Goal: Task Accomplishment & Management: Complete application form

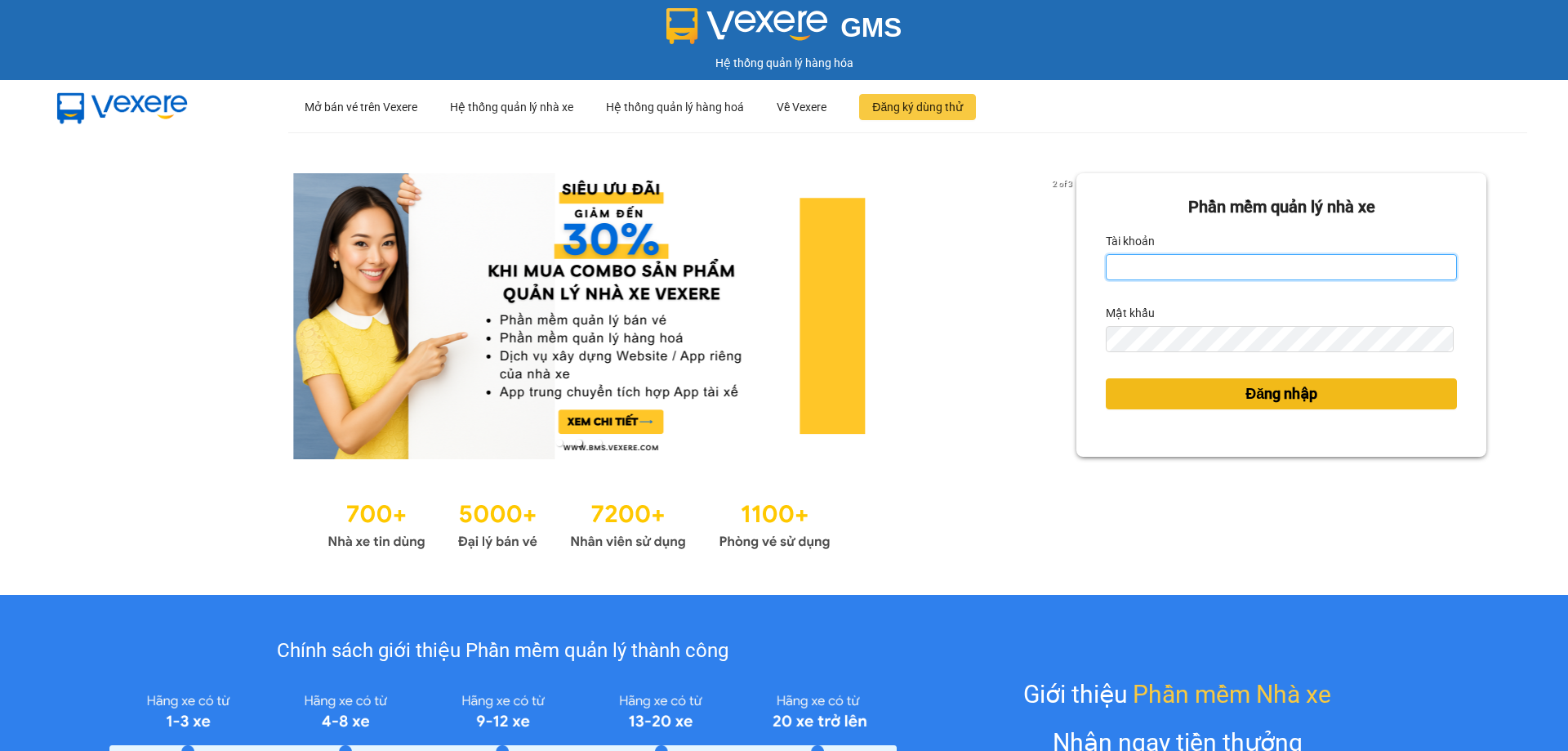
type input "[PERSON_NAME].hnqb"
click at [1228, 392] on button "Đăng nhập" at bounding box center [1281, 394] width 351 height 31
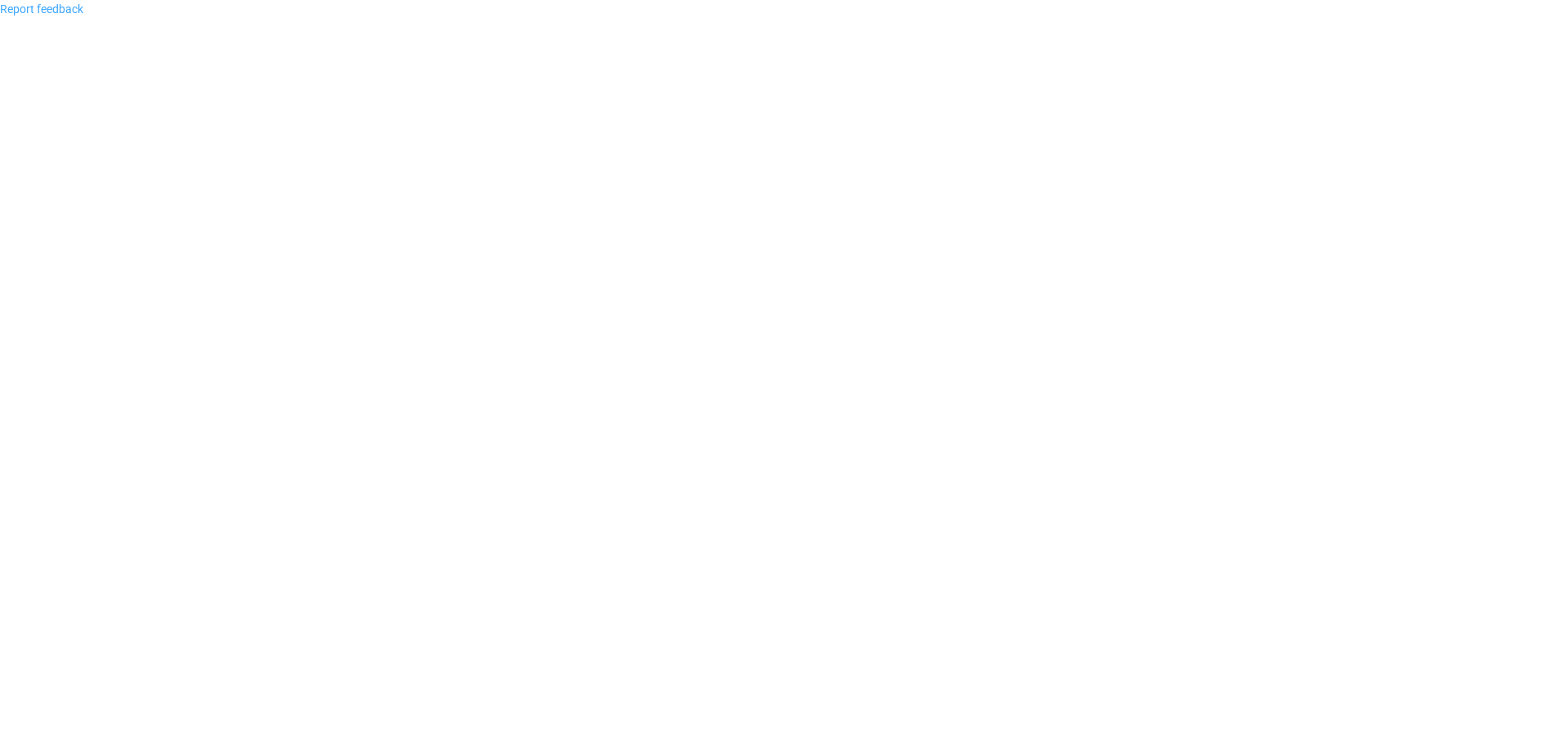
click at [53, 3] on link "Report feedback" at bounding box center [42, 8] width 83 height 13
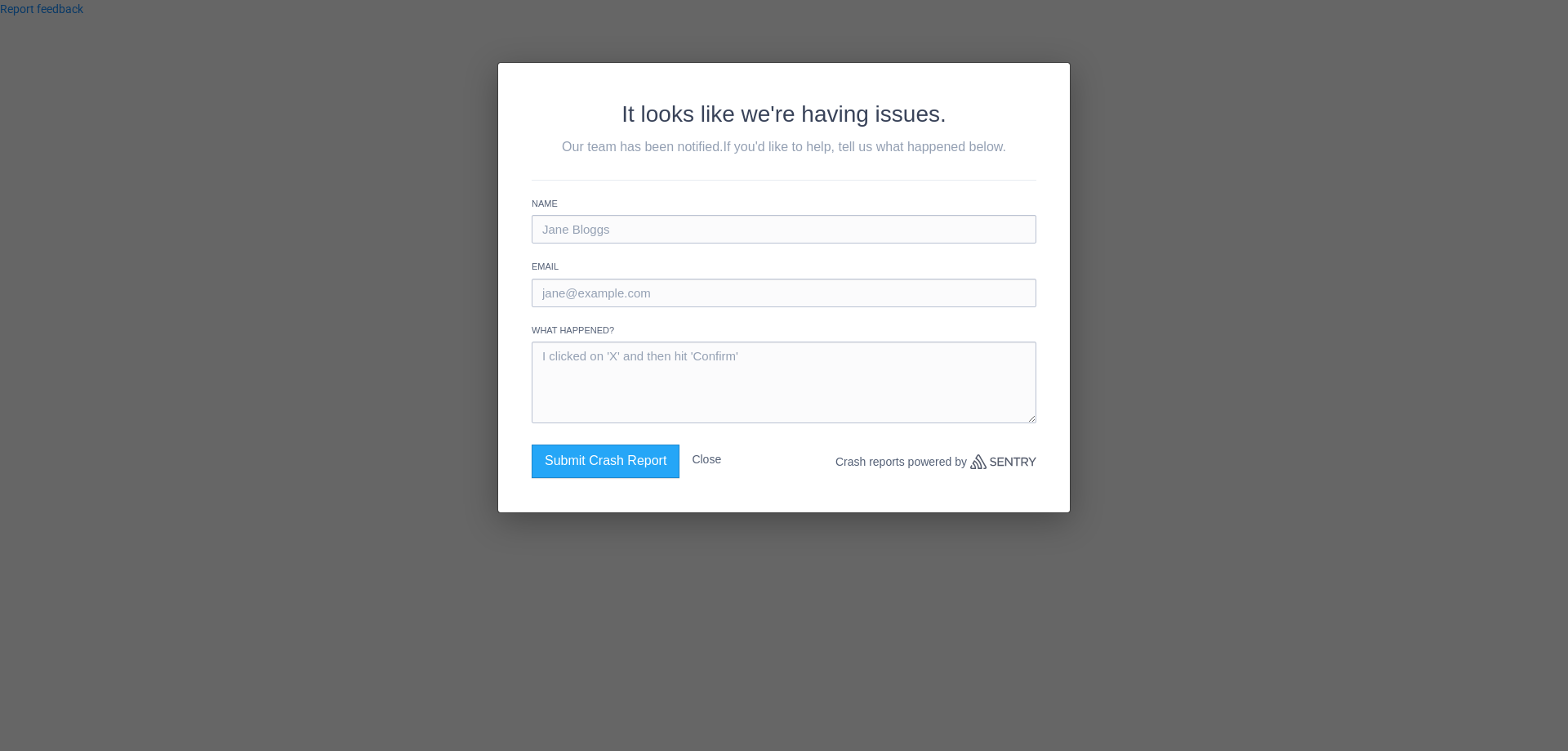
click at [710, 459] on button "Close" at bounding box center [706, 459] width 30 height 30
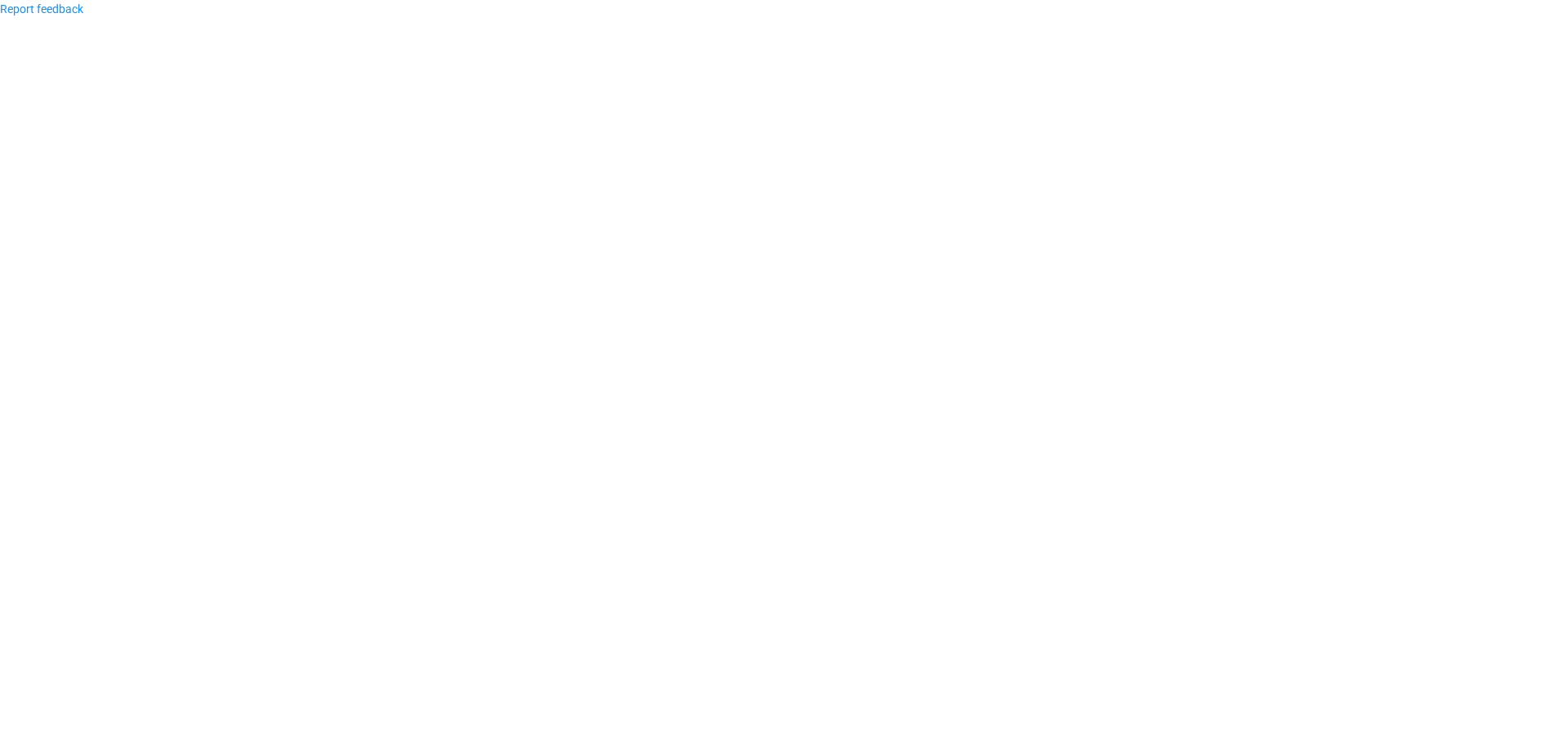
click at [709, 447] on body "Report feedback" at bounding box center [784, 375] width 1568 height 751
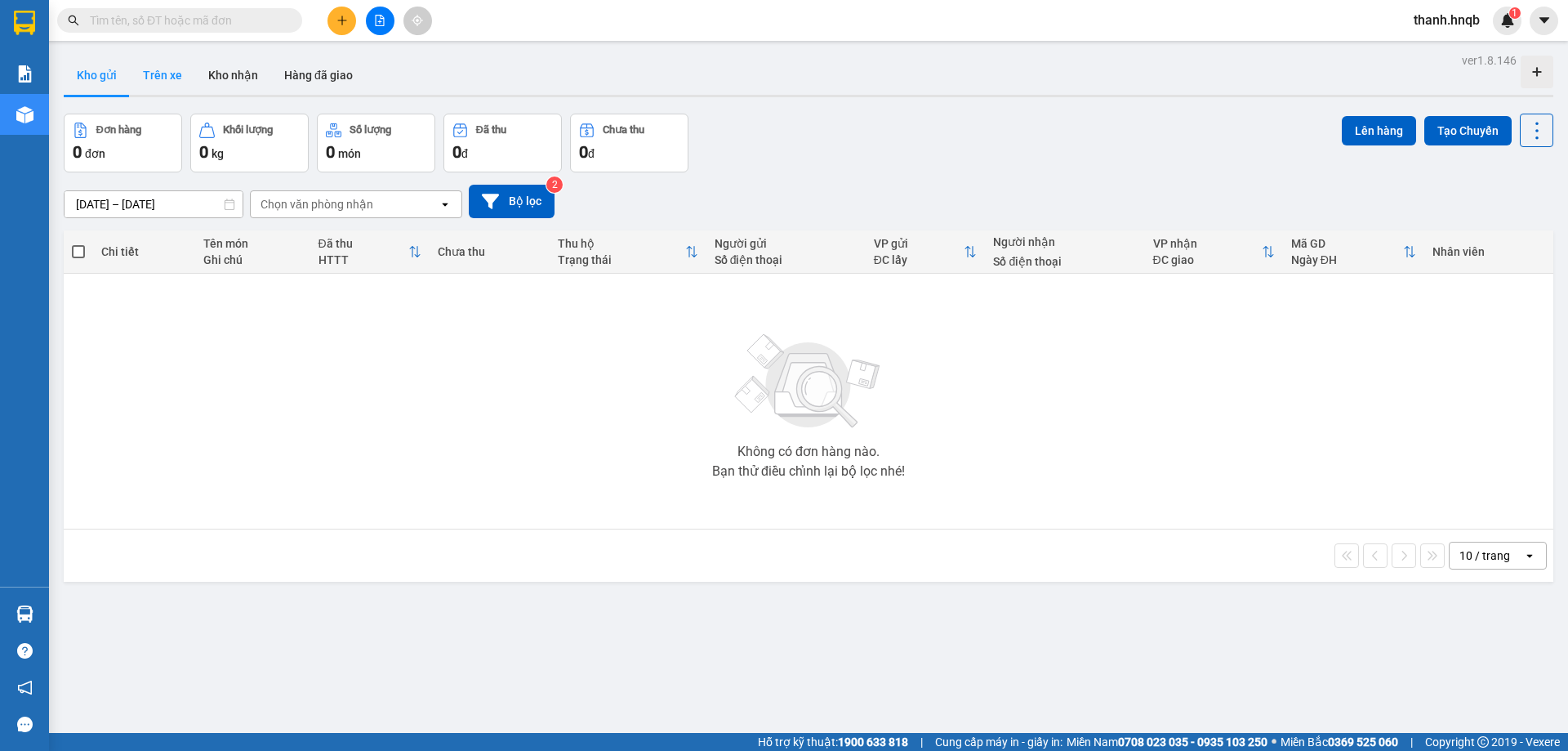
click at [182, 77] on button "Trên xe" at bounding box center [162, 75] width 65 height 39
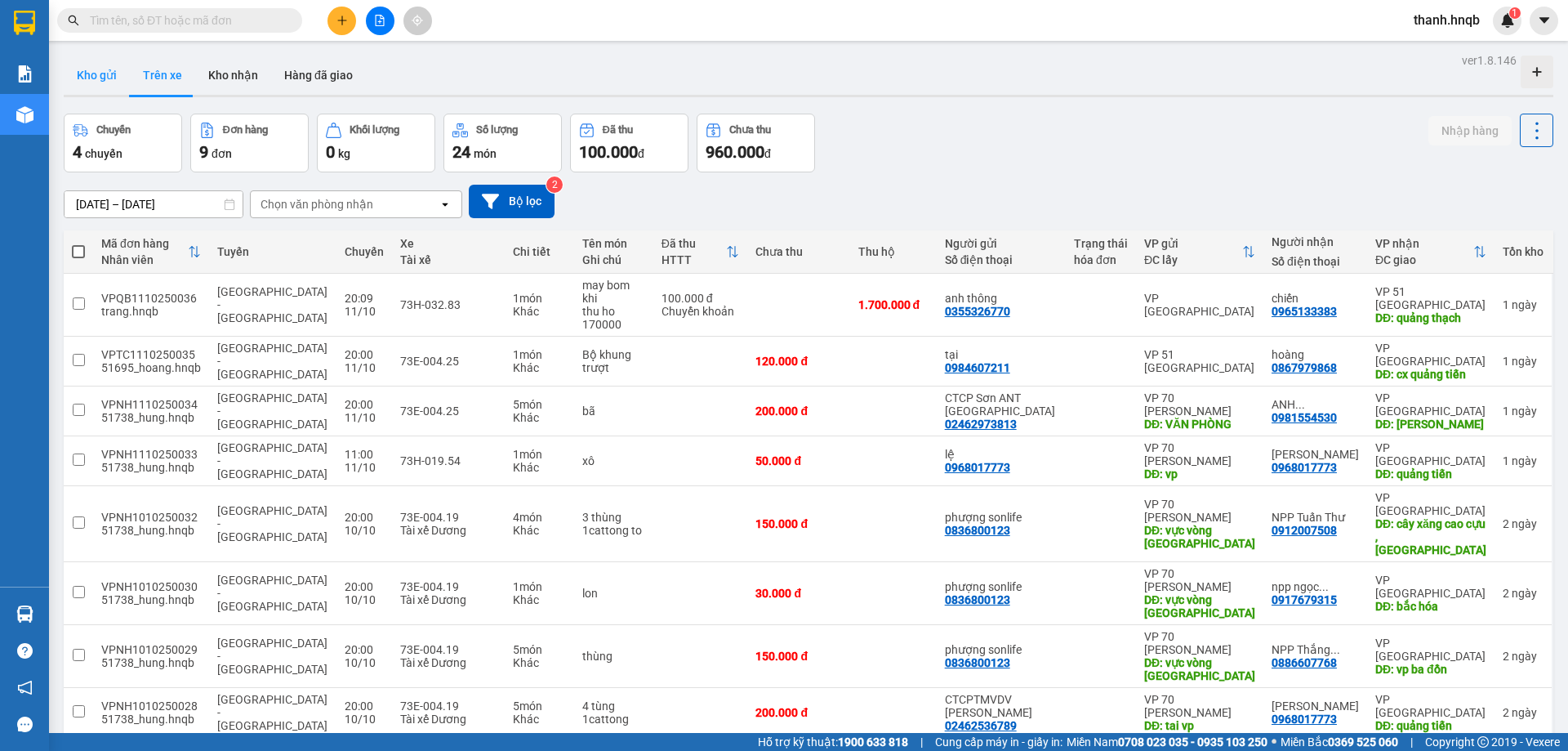
click at [114, 82] on button "Kho gửi" at bounding box center [97, 75] width 66 height 39
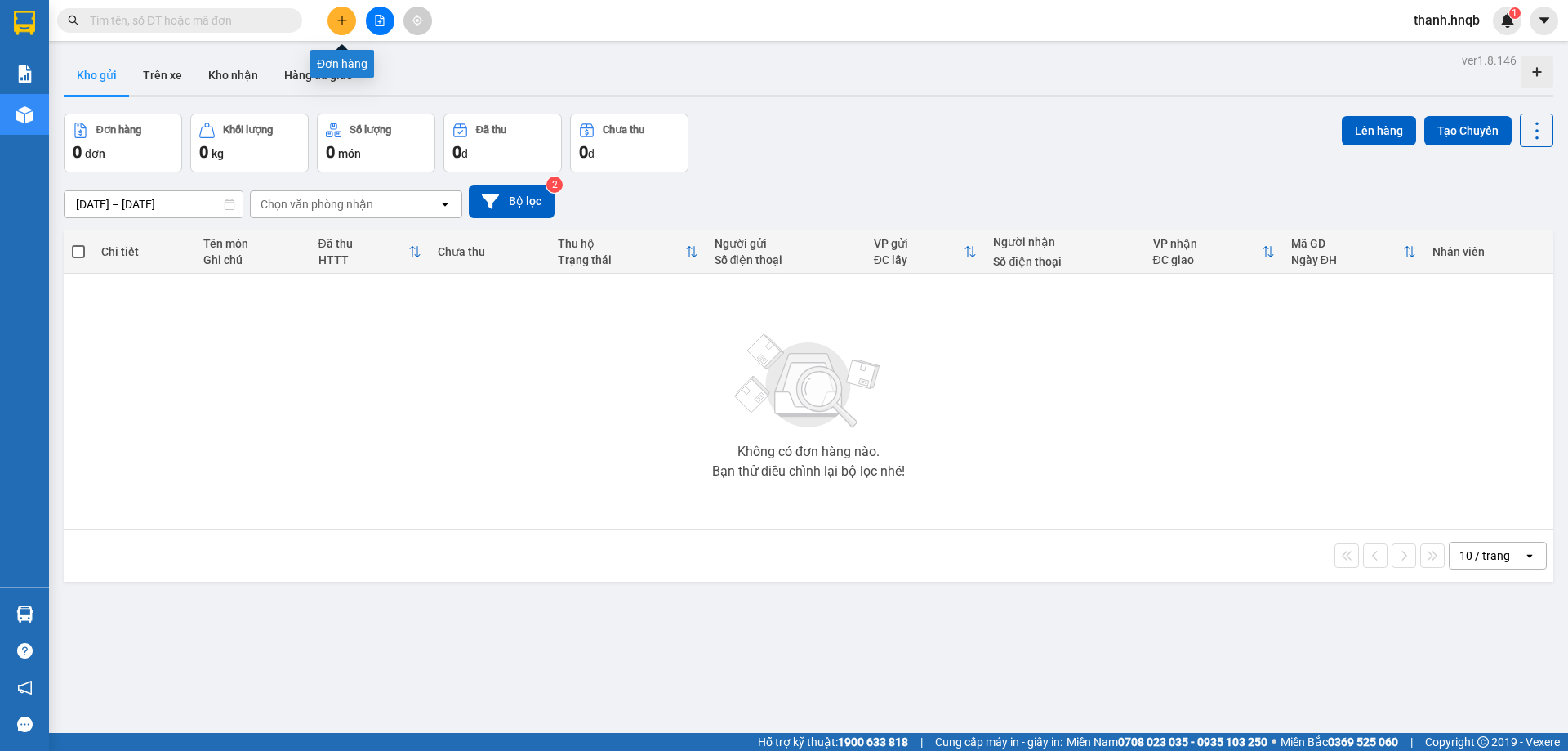
click at [344, 25] on icon "plus" at bounding box center [342, 20] width 11 height 11
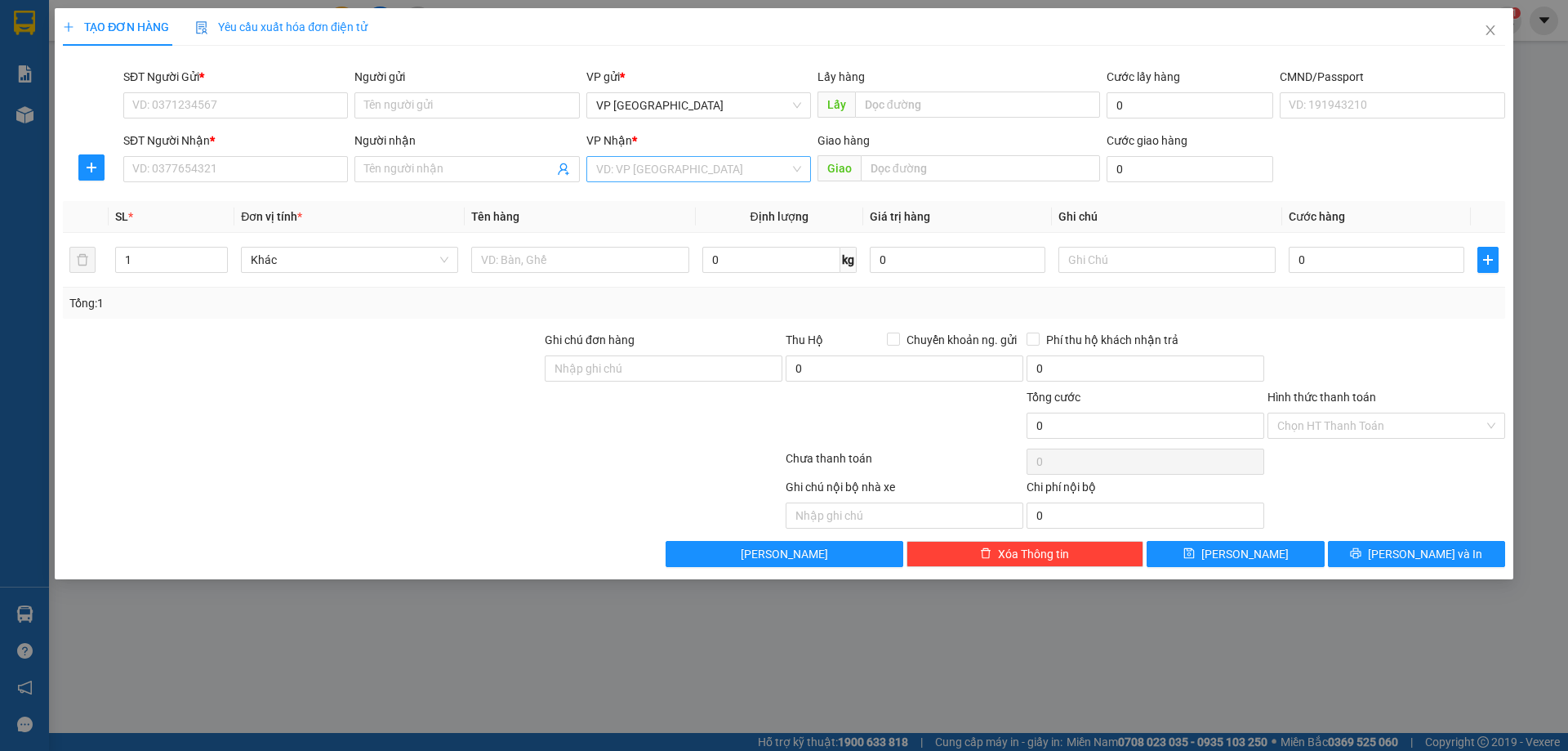
click at [647, 161] on input "search" at bounding box center [693, 169] width 193 height 25
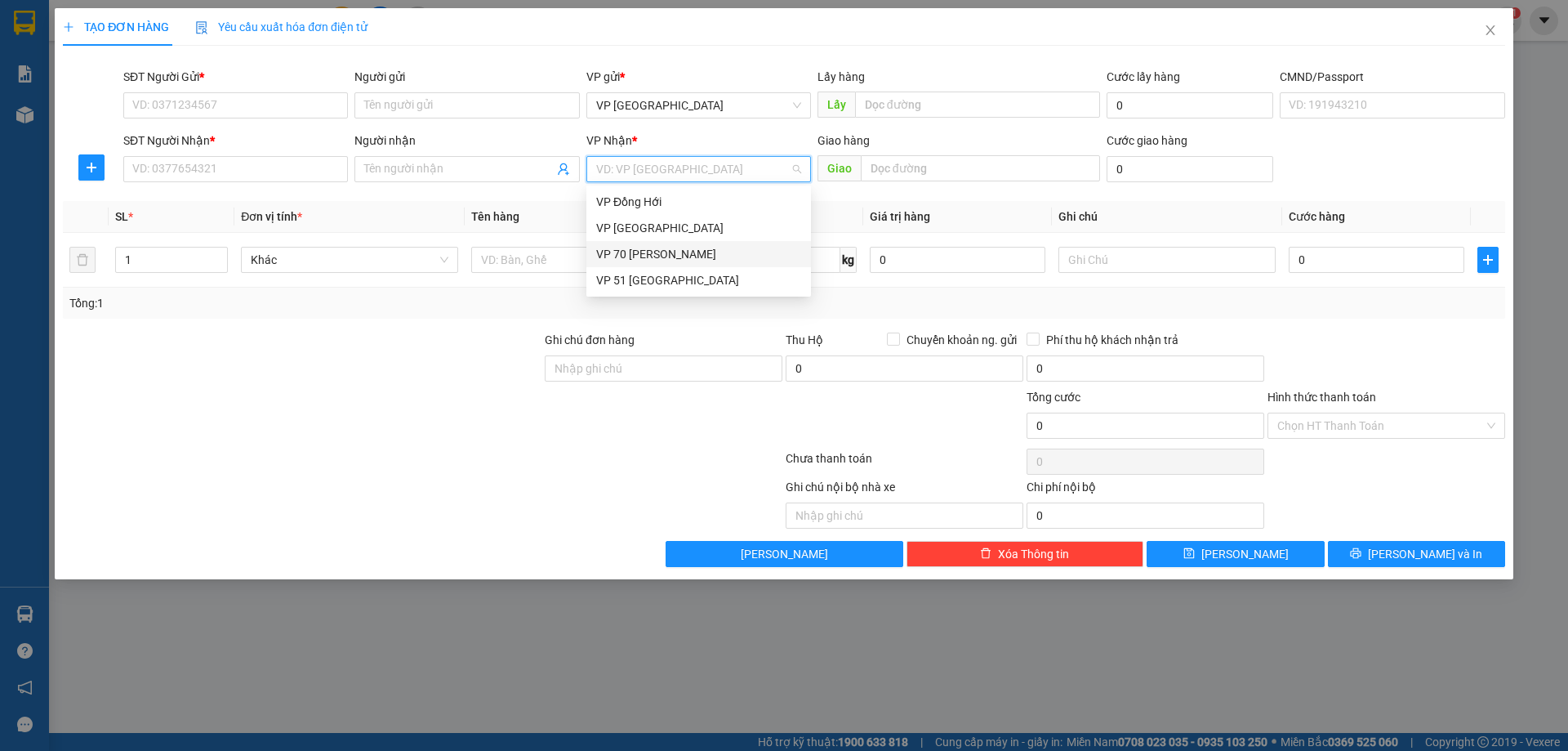
click at [672, 261] on div "VP 70 Nguyễn Hoàng" at bounding box center [699, 254] width 205 height 18
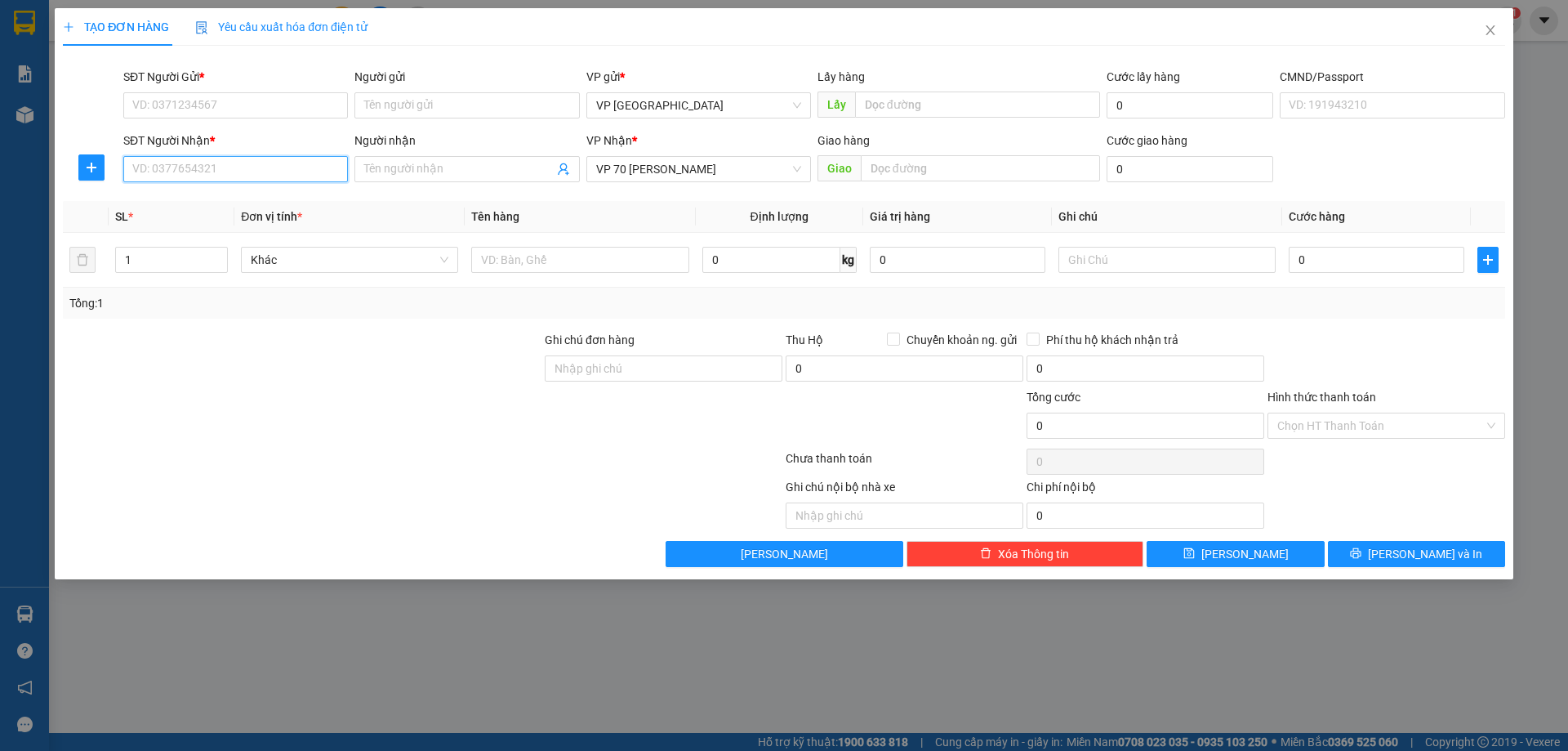
click at [273, 168] on input "SĐT Người Nhận *" at bounding box center [235, 169] width 225 height 26
type input "0888555673"
click at [403, 165] on input "Người nhận" at bounding box center [458, 169] width 188 height 18
paste input "ô"
paste input "ồ"
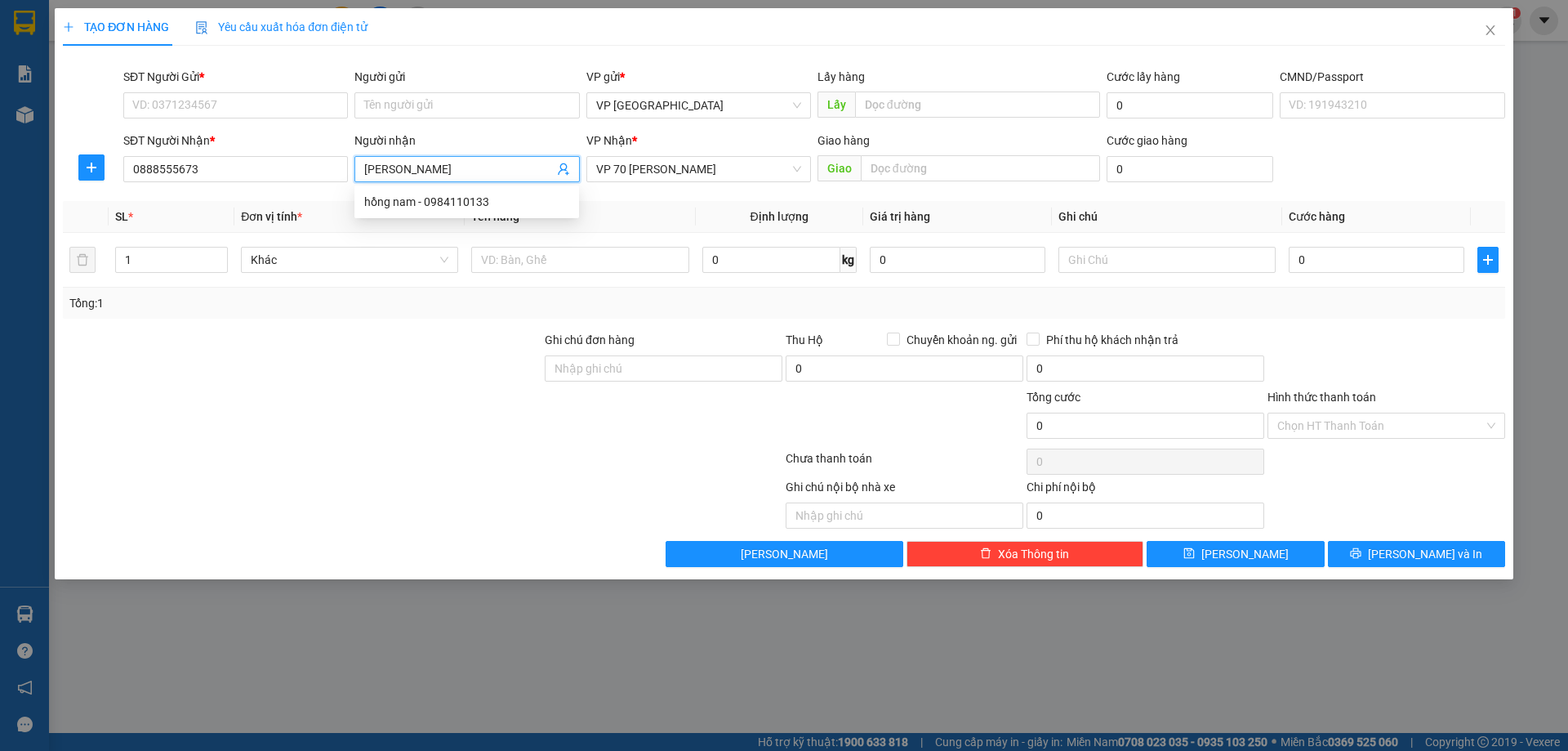
paste input "ọ"
type input "Hồng Ngọc"
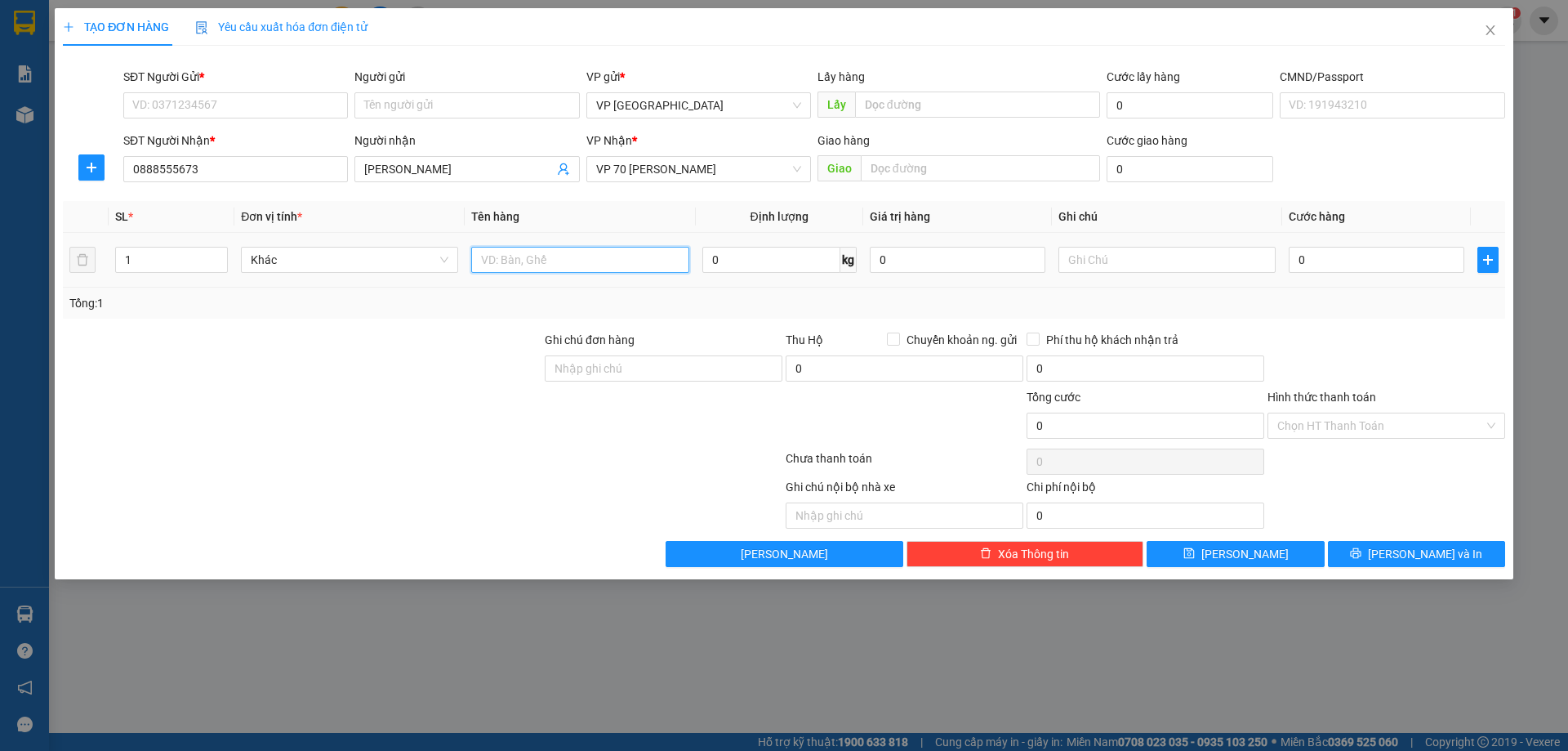
click at [494, 262] on input "text" at bounding box center [580, 260] width 217 height 26
paste input "á"
paste input "Ù"
paste input "ù"
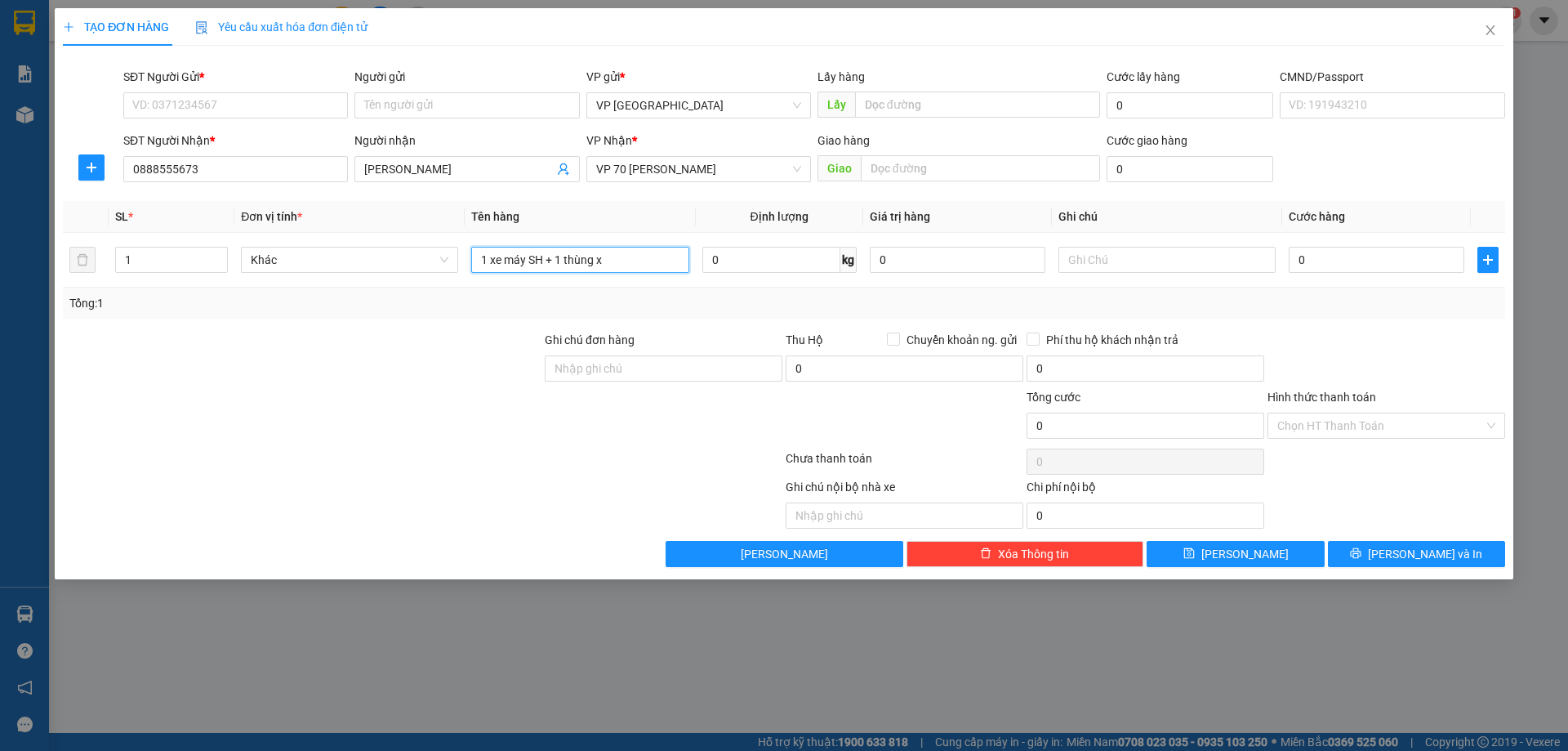
paste input "ô"
paste input "ốp"
paste input "ỏ"
paste input "ìa"
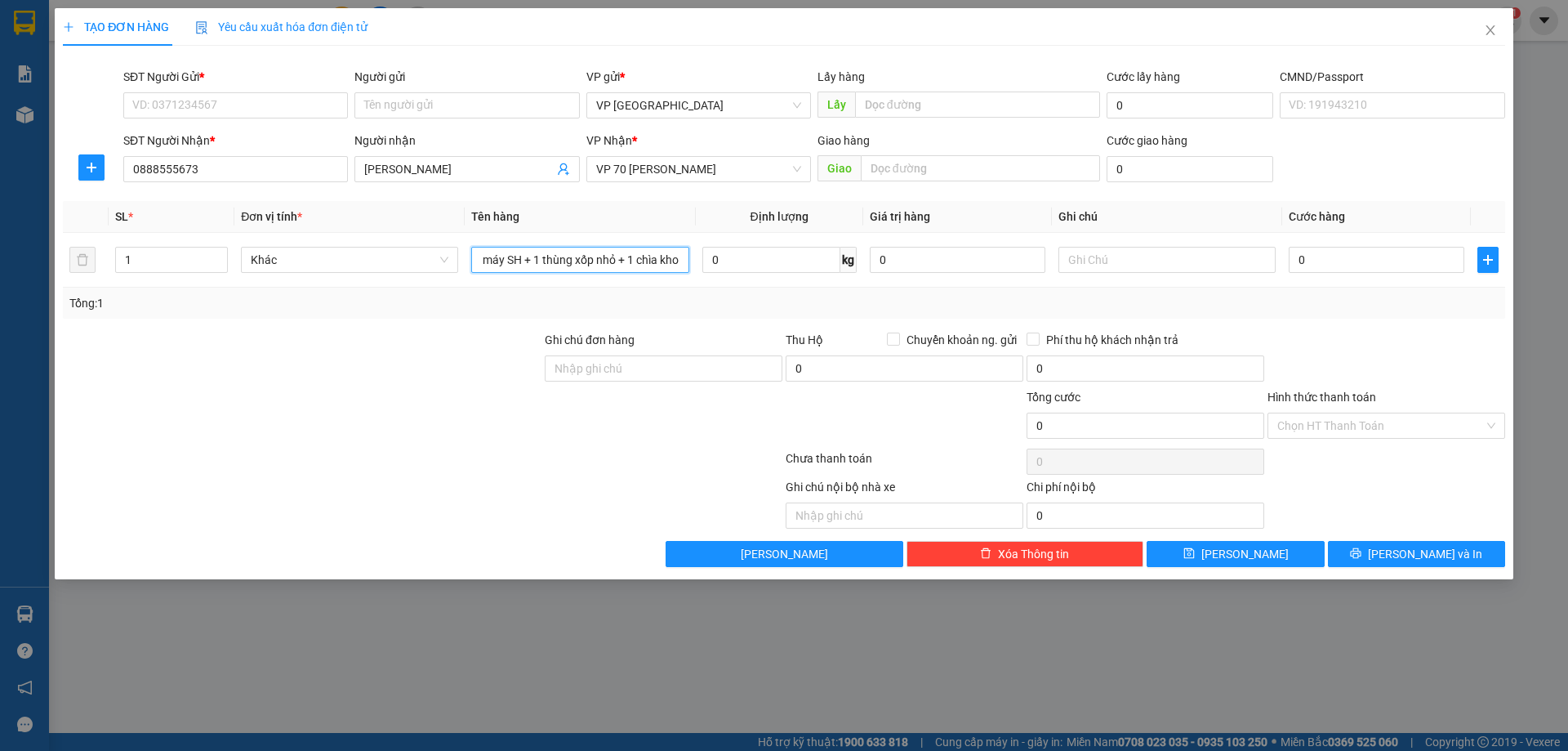
paste input "á"
type input "1 xe máy SH + 1 thùng xốp nhỏ + 1 chìa khoá"
click at [1319, 259] on input "0" at bounding box center [1376, 260] width 176 height 26
type input "4"
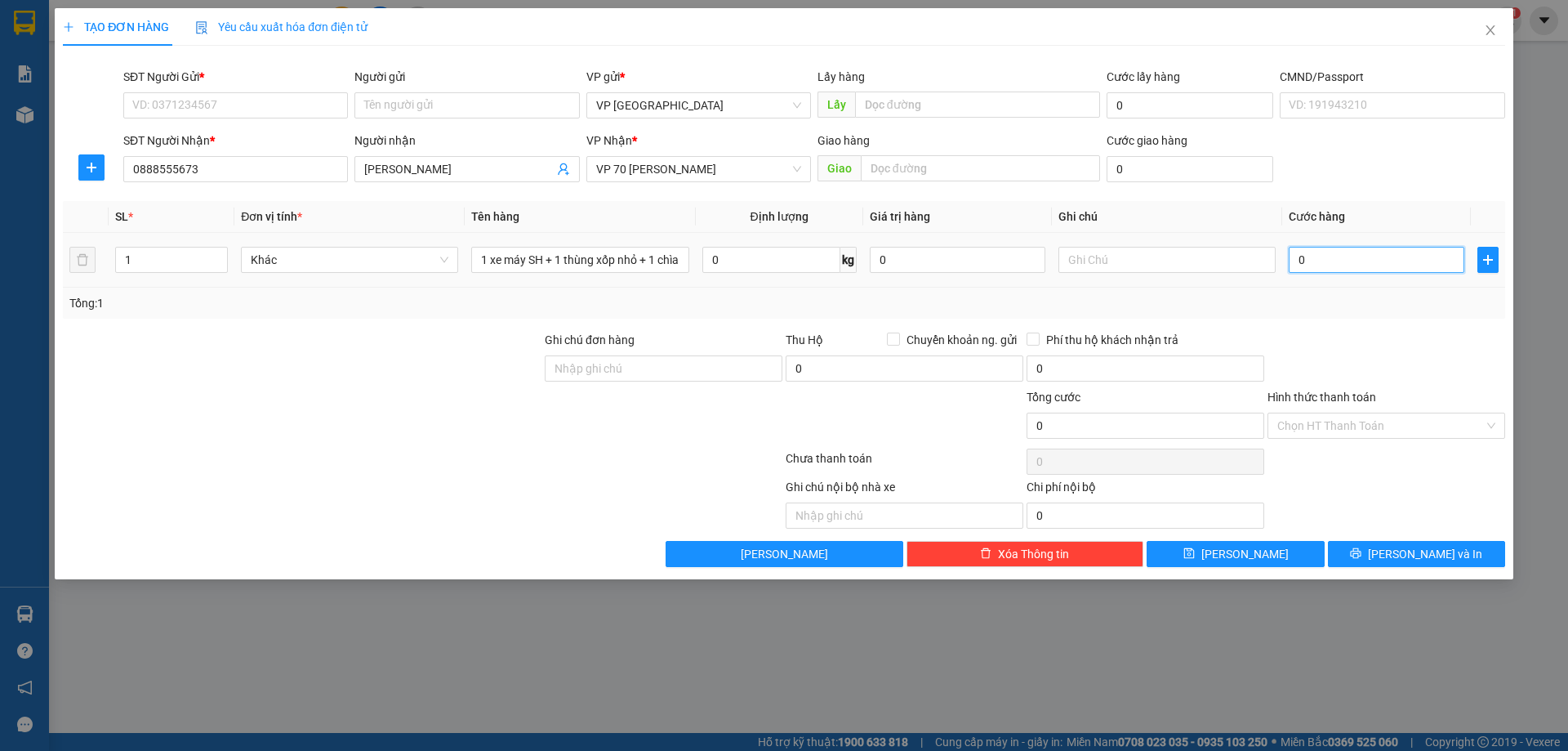
type input "4"
type input "45"
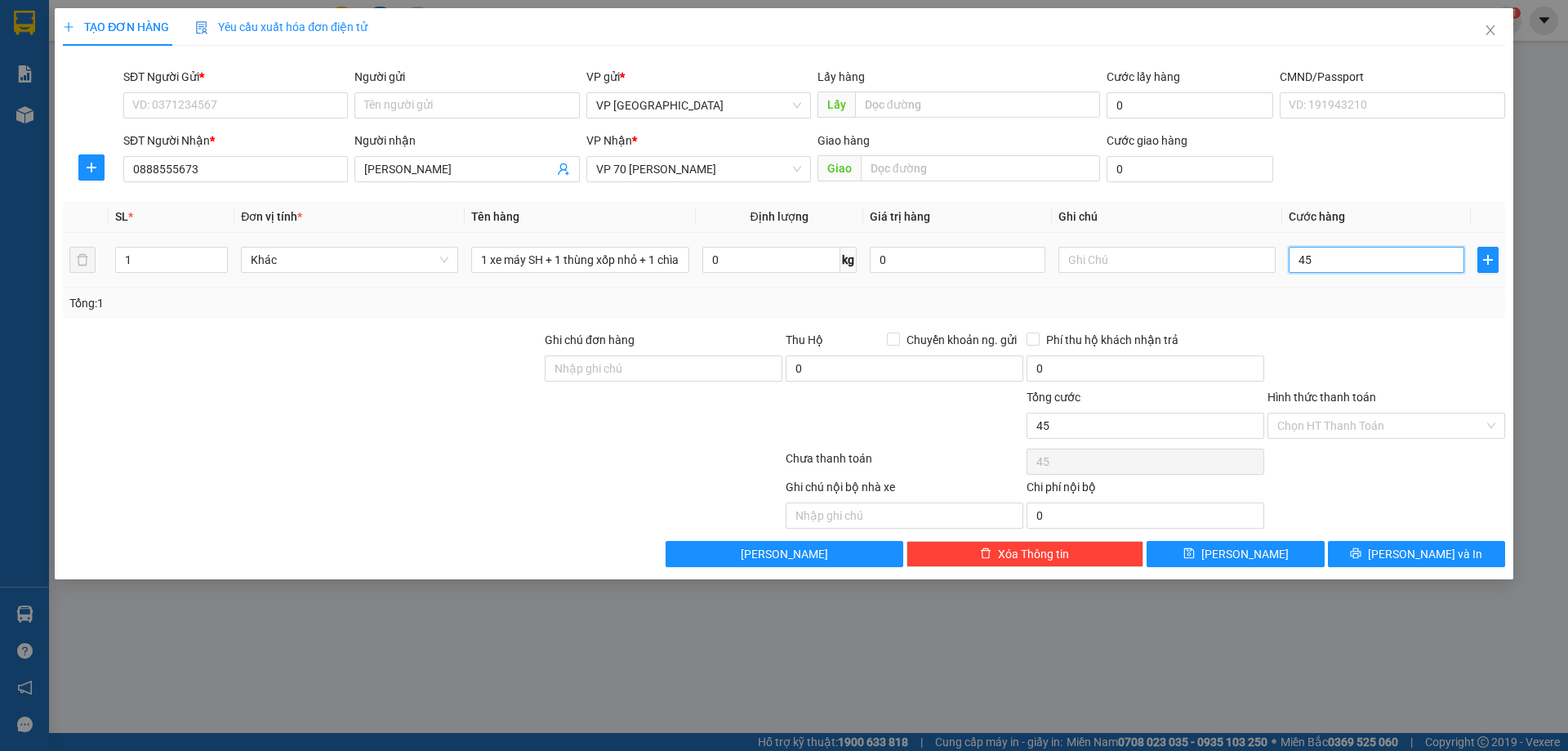
type input "450"
type input "4.500"
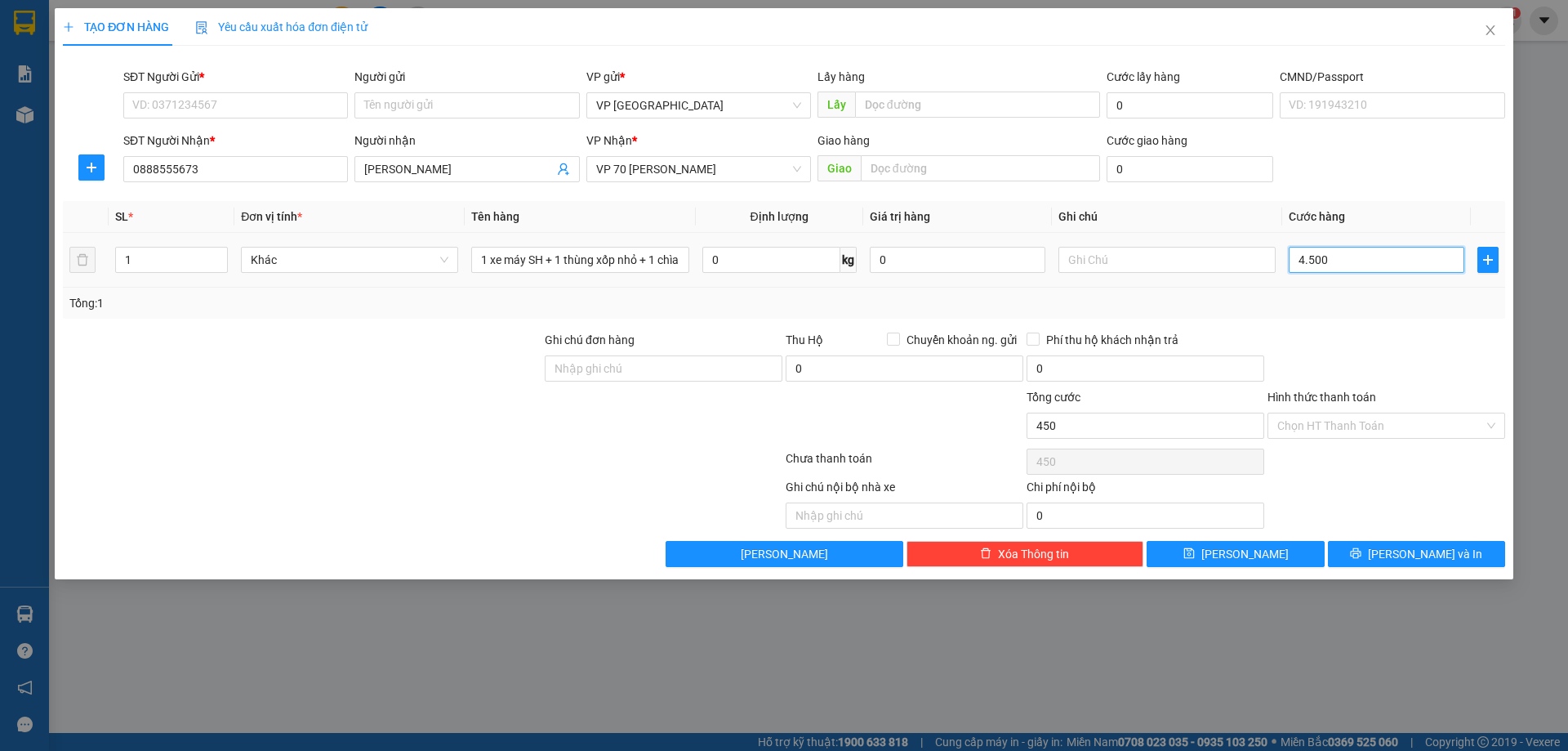
type input "4.500"
type input "45.000"
type input "450.000"
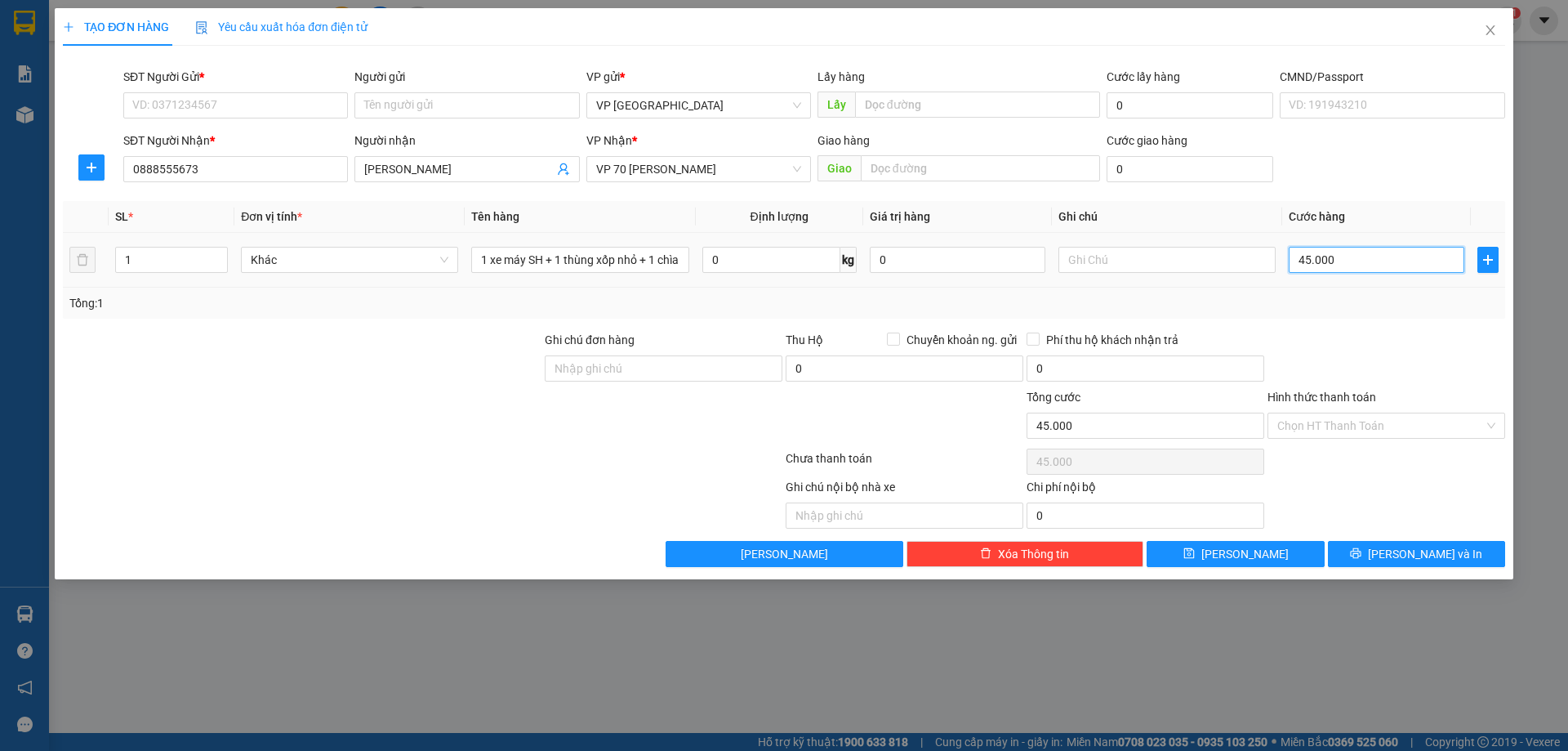
type input "450.000"
type input "4.500.000"
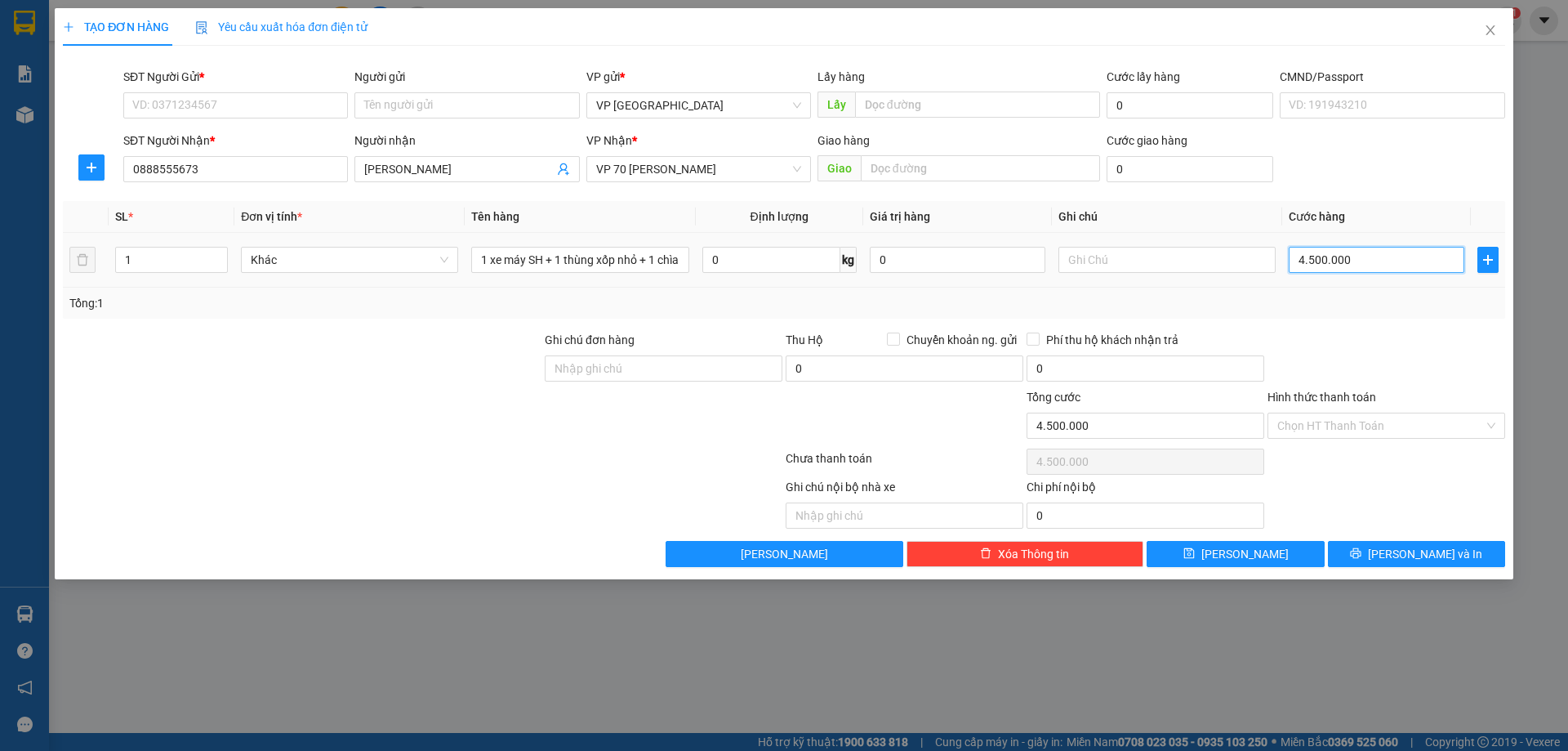
type input "450.000"
click at [1362, 558] on icon "printer" at bounding box center [1355, 552] width 11 height 11
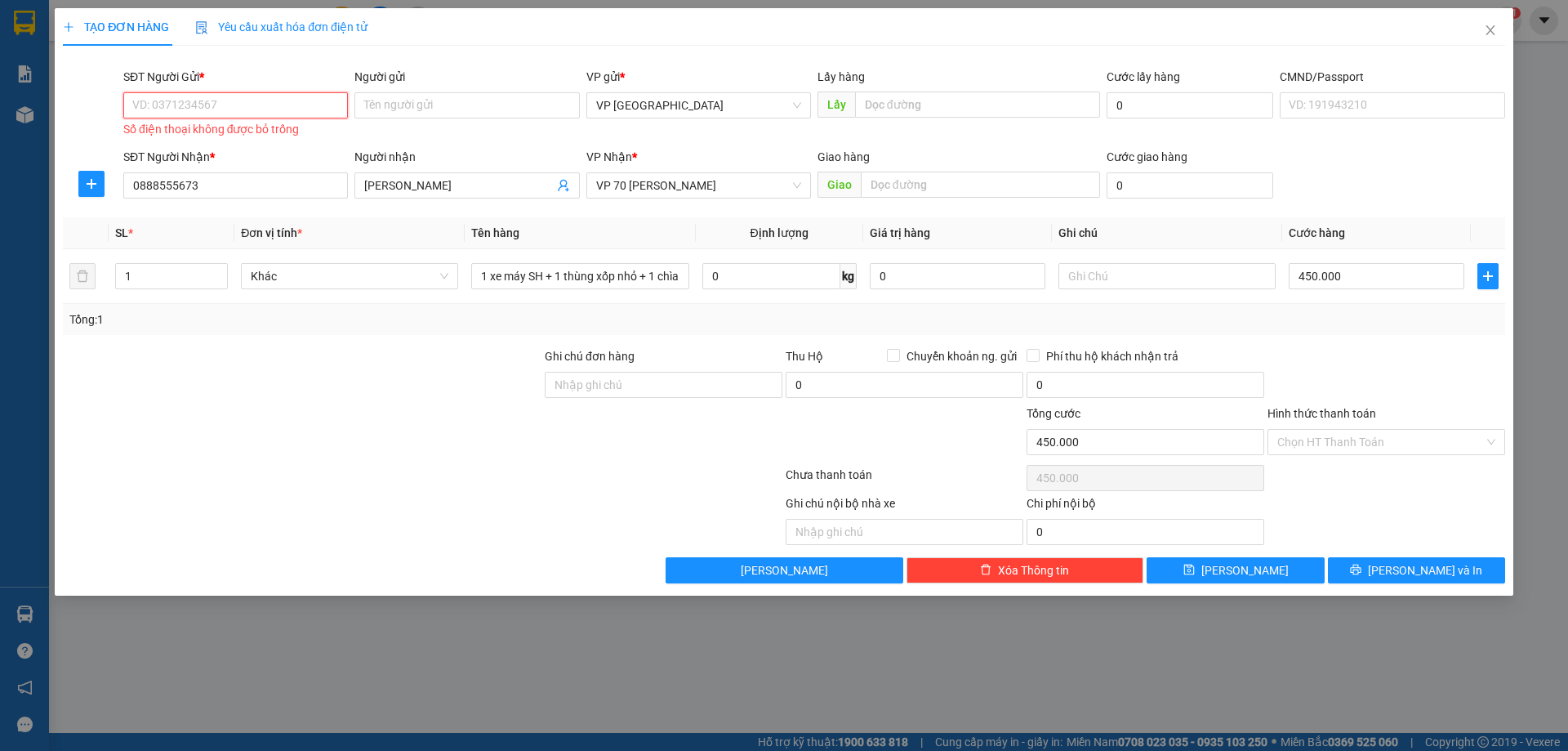
click at [283, 115] on input "SĐT Người Gửi *" at bounding box center [235, 105] width 225 height 26
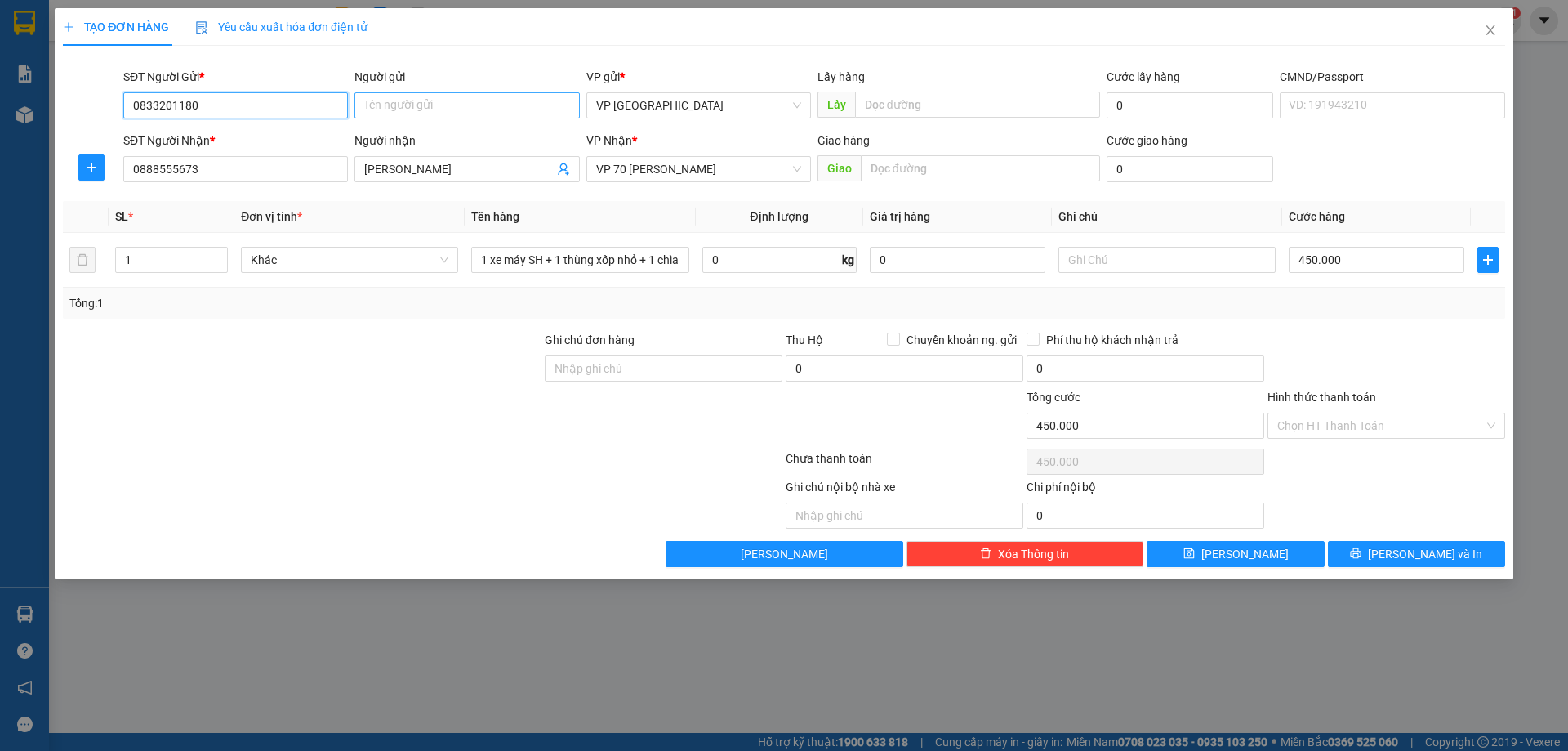
type input "0833201180"
click at [498, 100] on input "Người gửi" at bounding box center [467, 105] width 225 height 26
paste input "ạ"
paste input "ê"
paste input "ề"
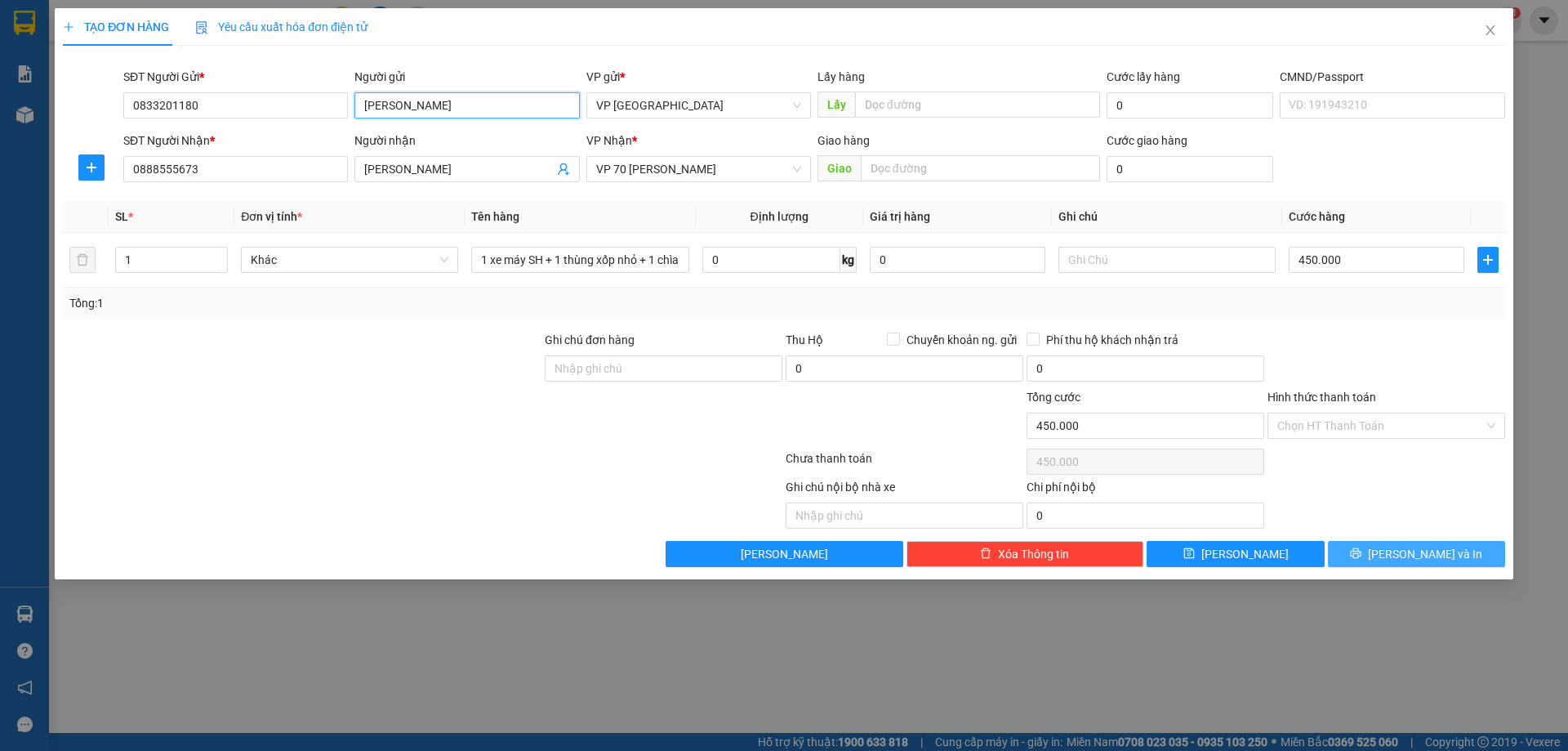
type input "Phạm Hiền"
click at [1379, 554] on button "Lưu và In" at bounding box center [1416, 553] width 177 height 26
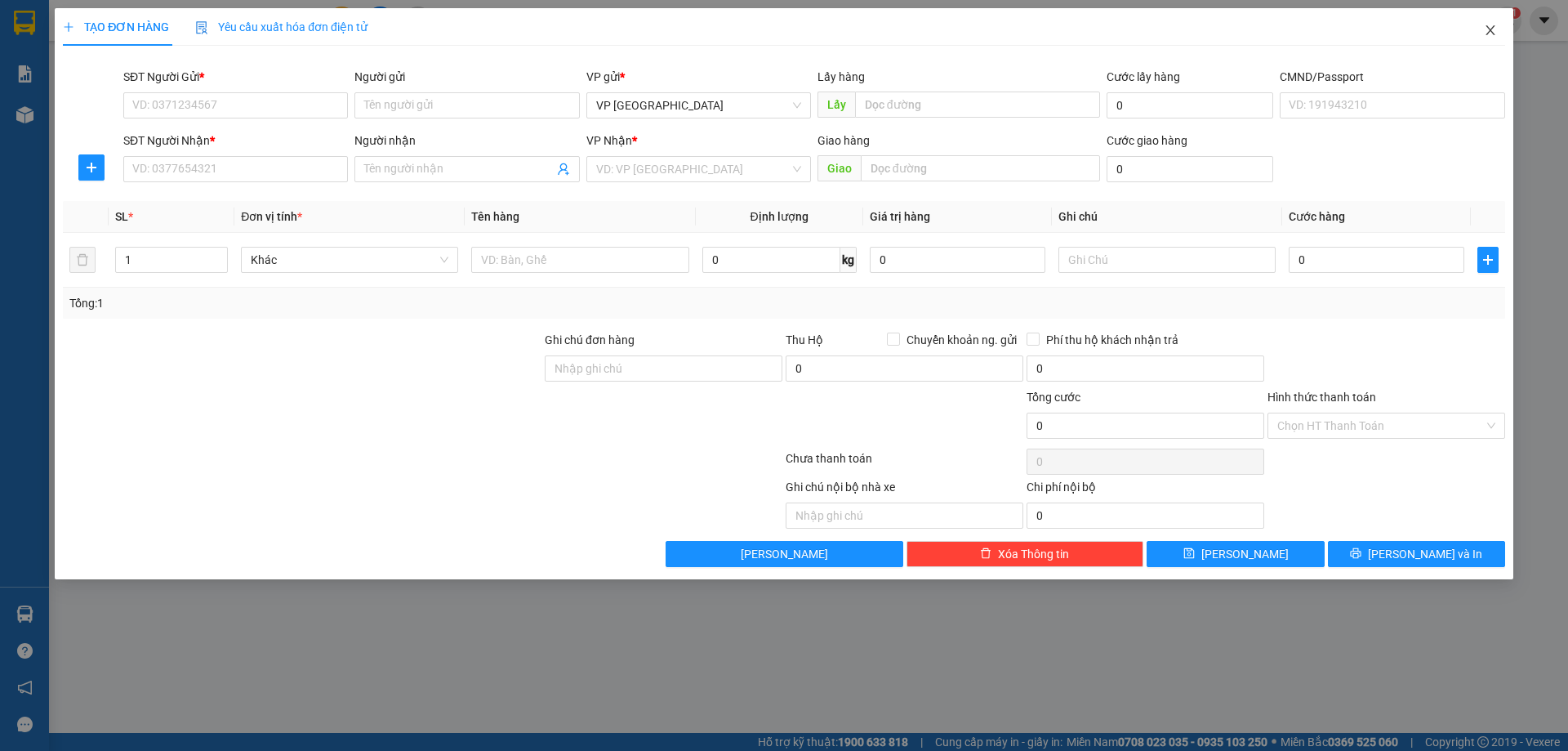
click at [1492, 31] on icon "close" at bounding box center [1490, 30] width 13 height 13
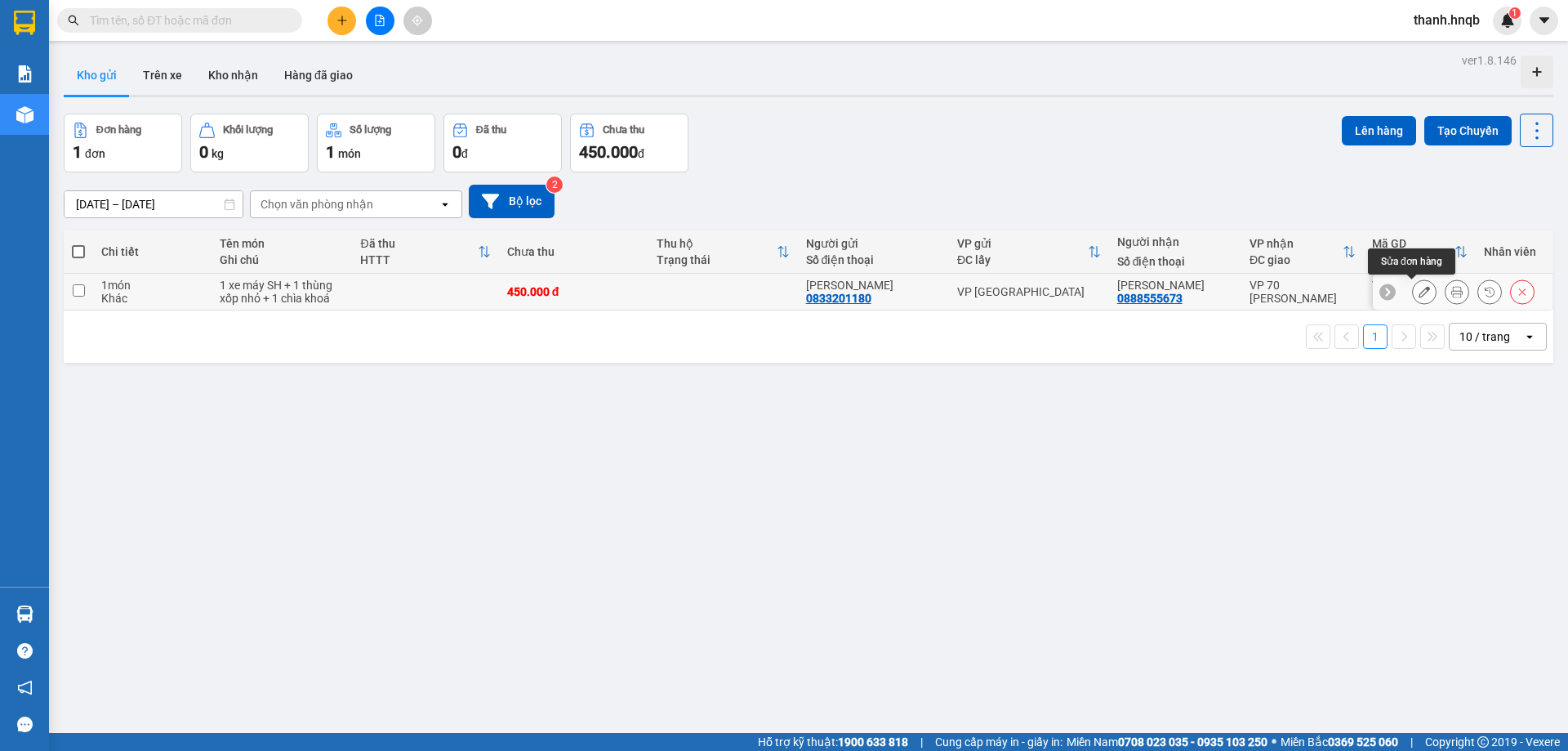
click at [1419, 290] on icon at bounding box center [1424, 291] width 11 height 11
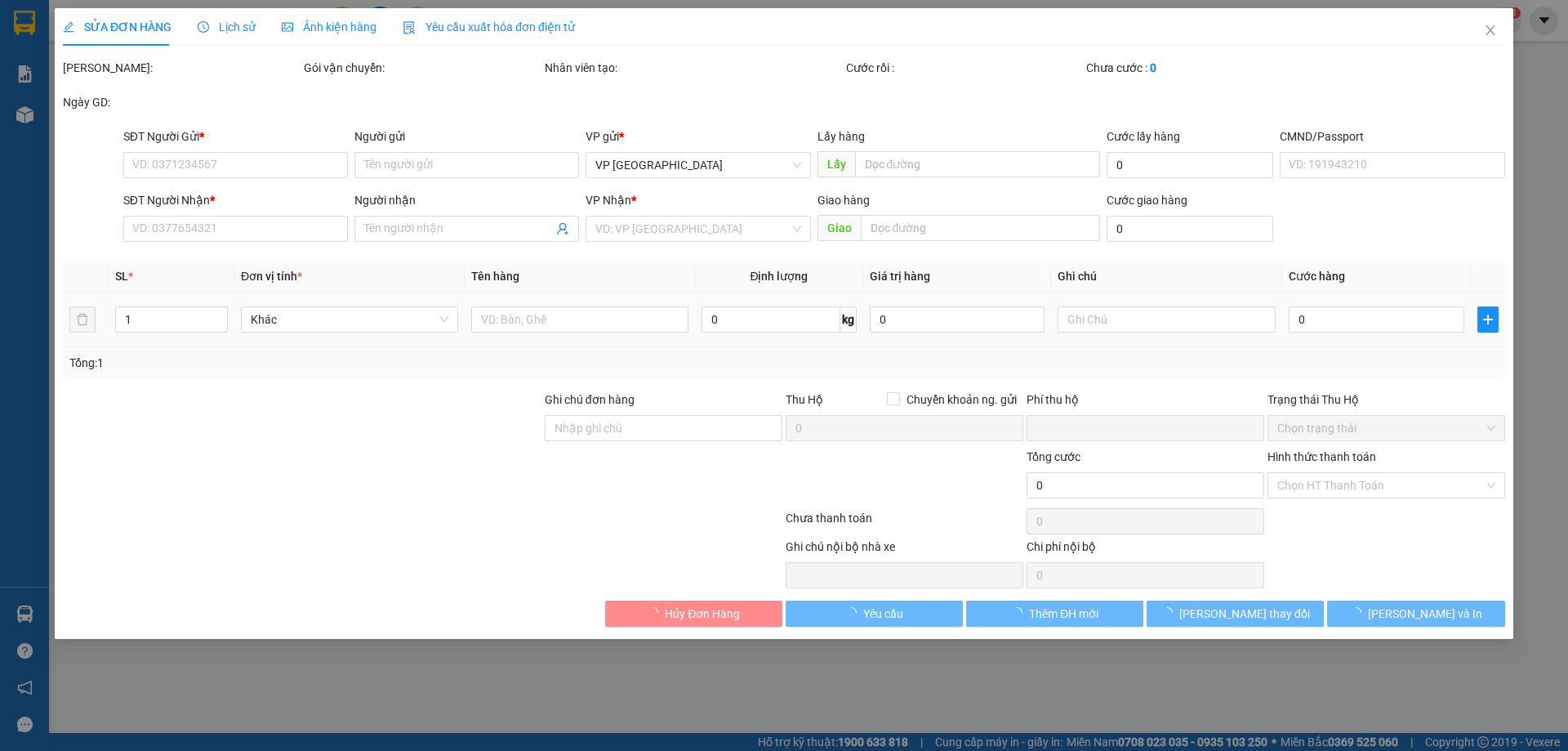
type input "0833201180"
type input "Phạm Hiền"
type input "0888555673"
type input "Hồng Ngọc"
type input "0"
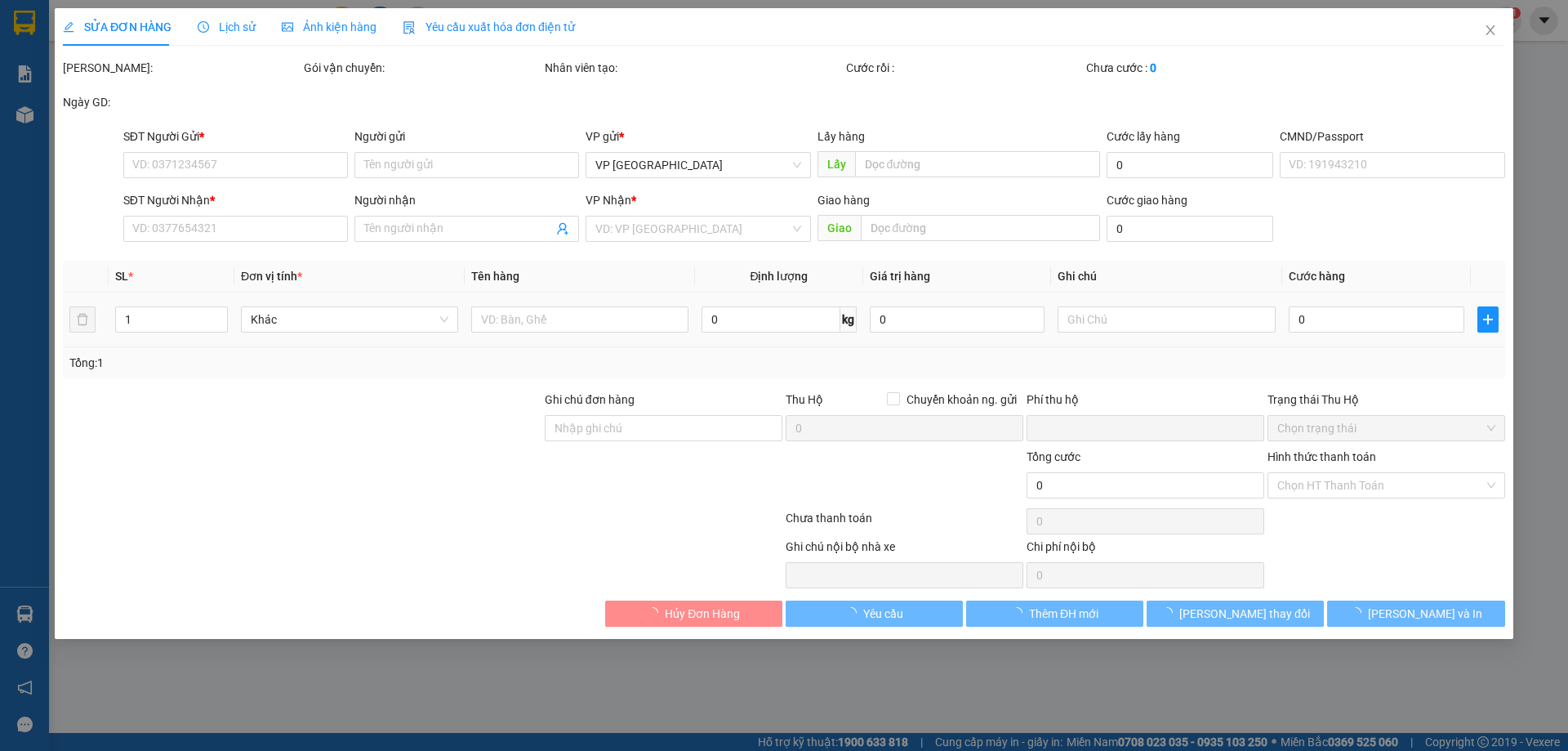
type input "450.000"
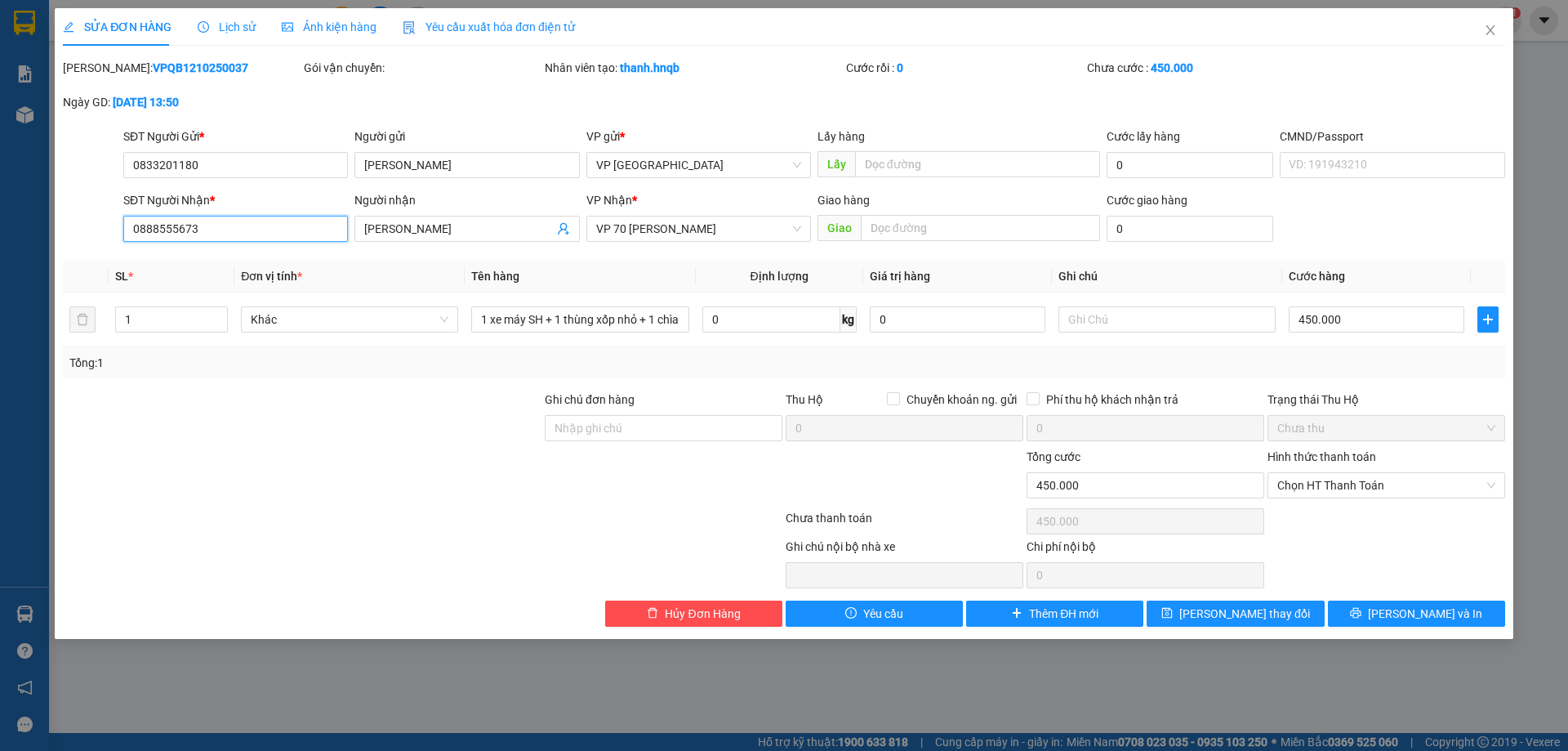
click at [285, 236] on input "0888555673" at bounding box center [235, 228] width 225 height 26
click at [1372, 612] on button "Lưu và In" at bounding box center [1416, 613] width 177 height 26
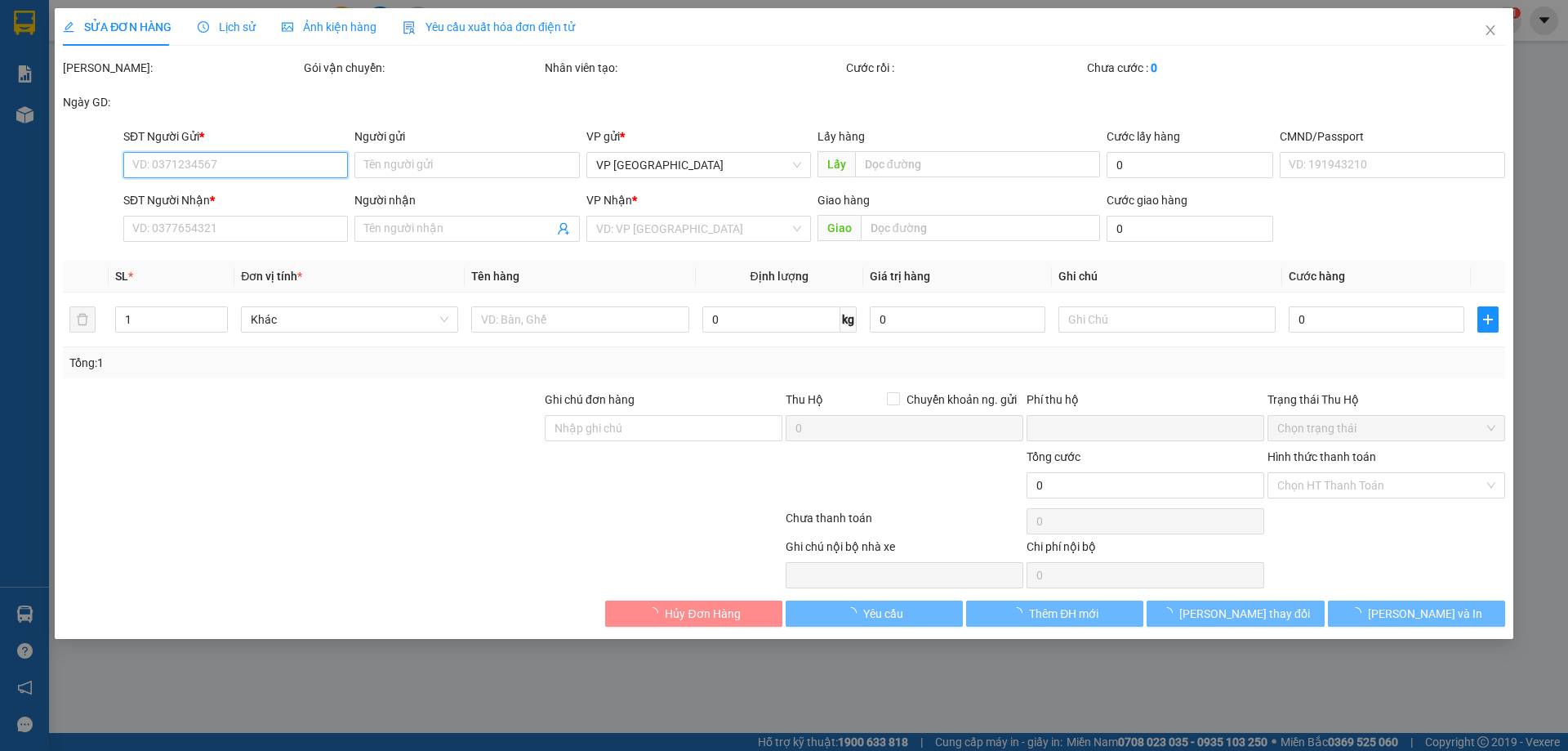
type input "0833201180"
type input "Phạm Hiền"
type input "0888555673"
type input "Hồng Ngọc"
type input "0"
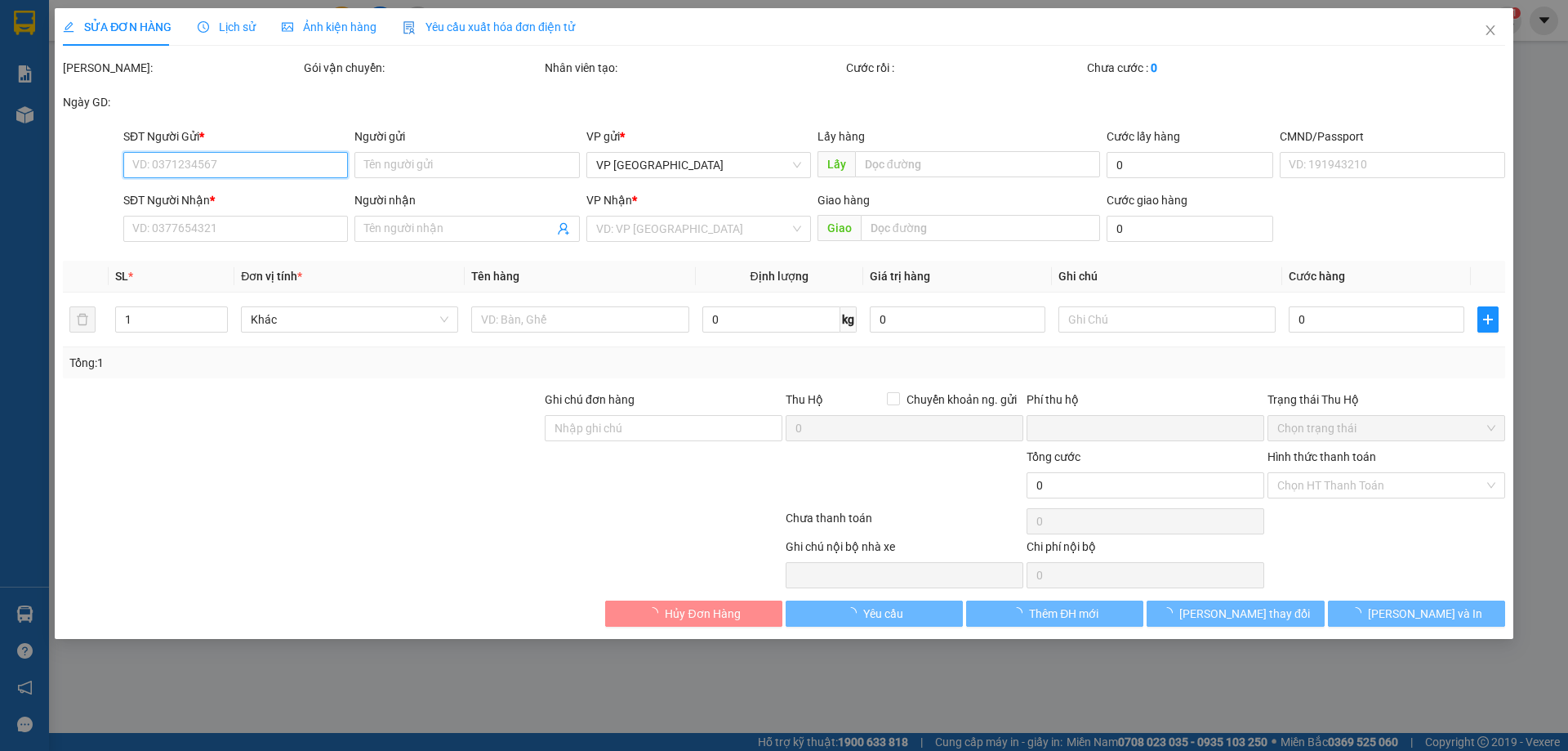
type input "450.000"
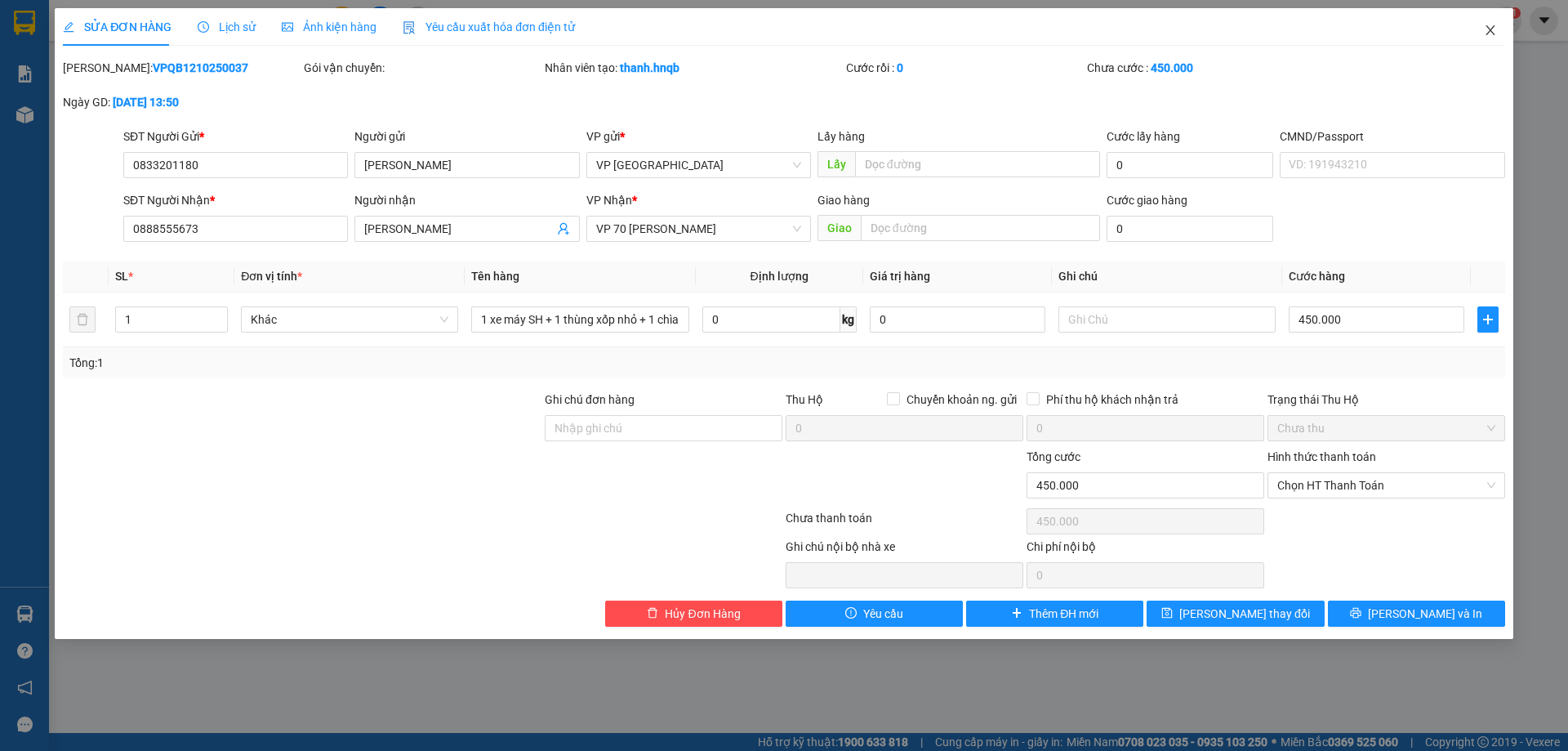
click at [1487, 37] on span "Close" at bounding box center [1491, 31] width 46 height 46
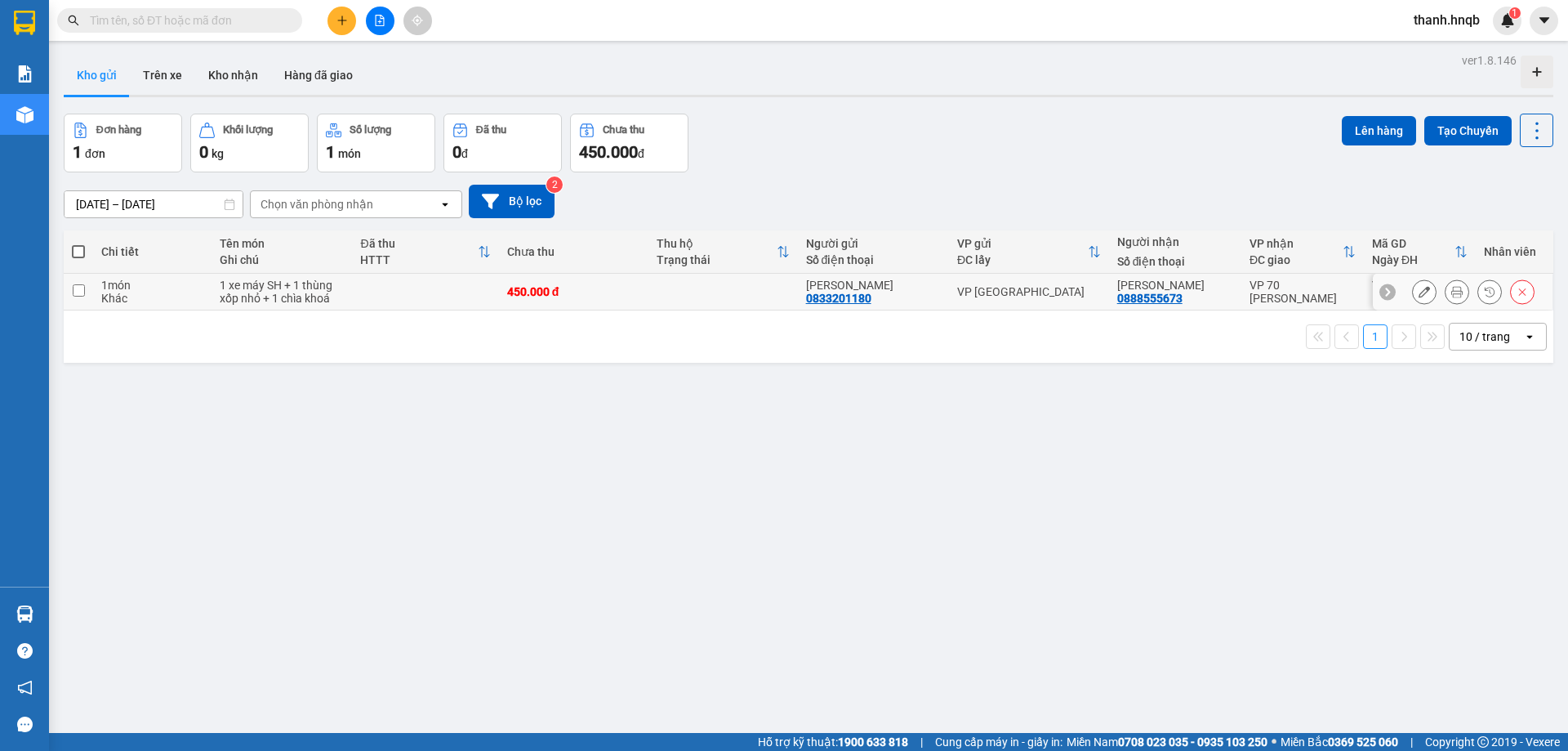
click at [676, 300] on td at bounding box center [723, 291] width 149 height 36
checkbox input "true"
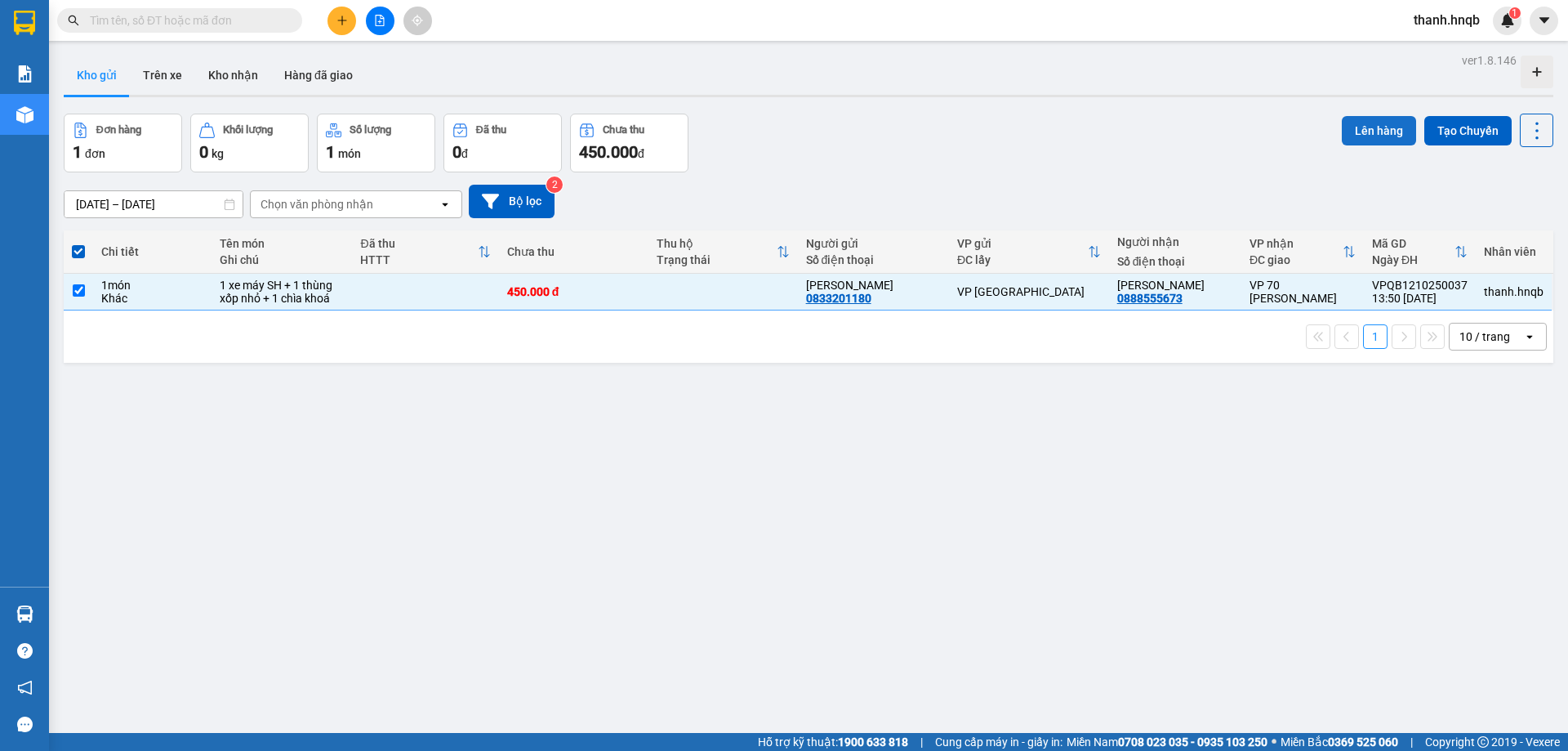
click at [1359, 126] on button "Lên hàng" at bounding box center [1379, 131] width 75 height 30
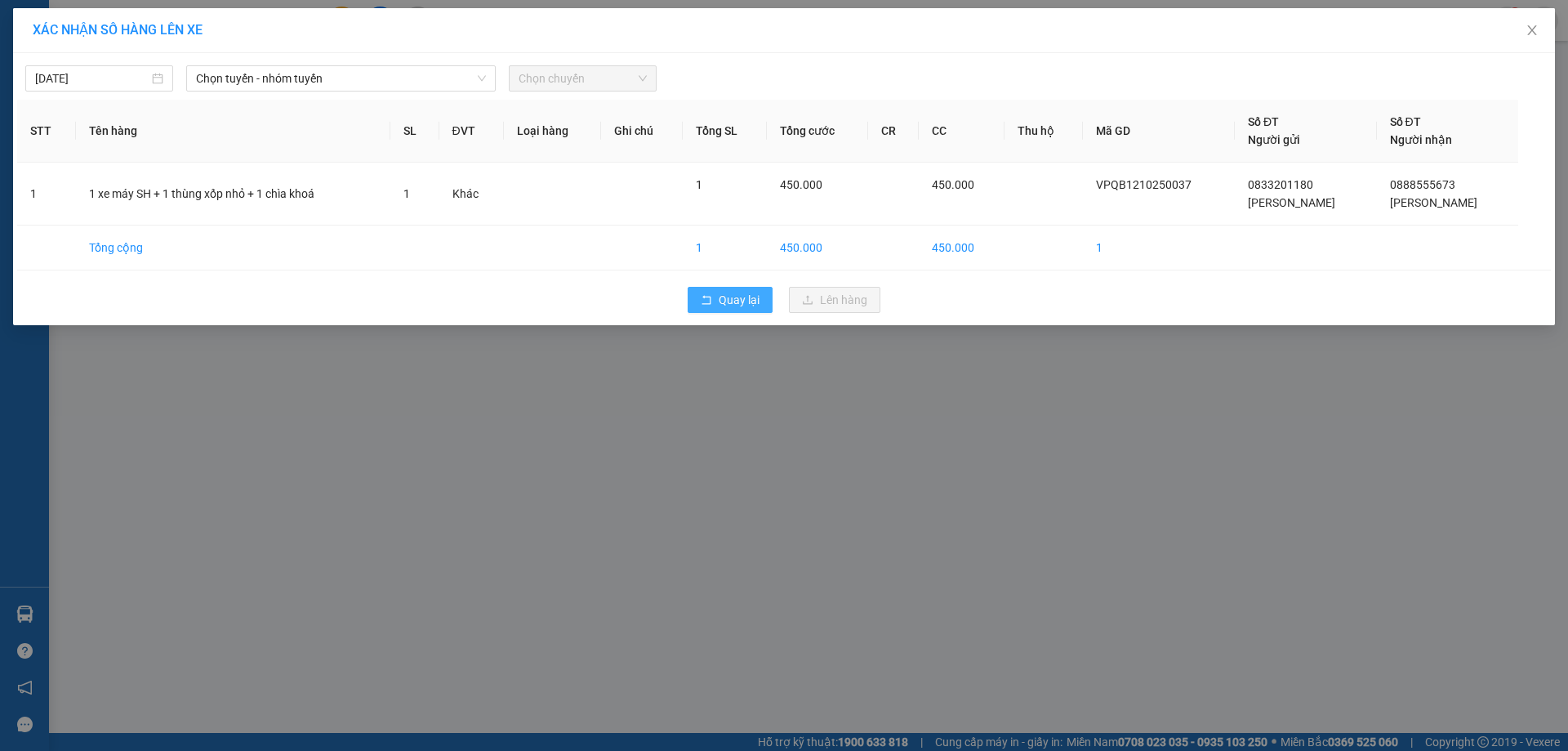
click at [736, 292] on span "Quay lại" at bounding box center [739, 300] width 41 height 18
